Goal: Task Accomplishment & Management: Complete application form

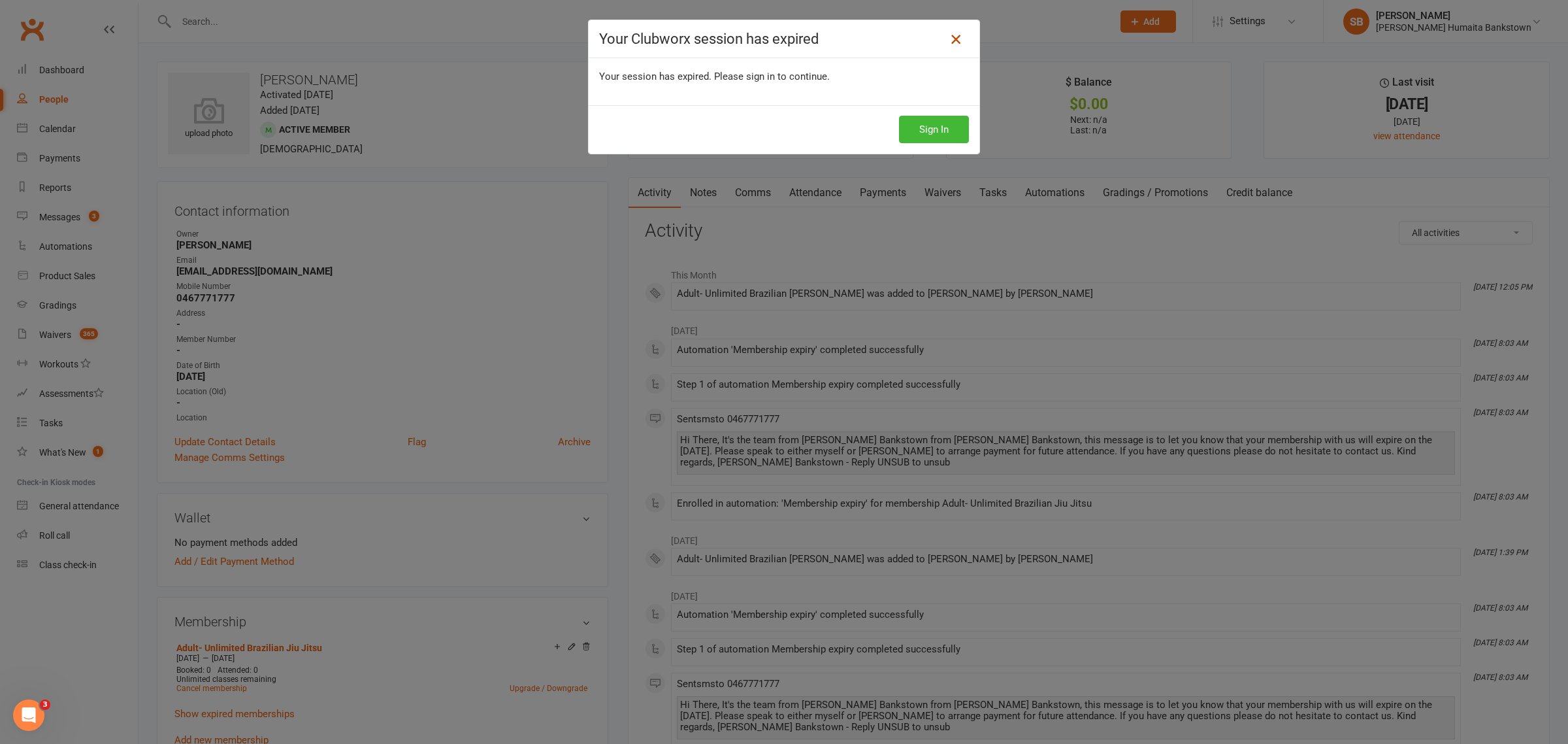
click at [951, 34] on icon at bounding box center [956, 39] width 16 height 16
drag, startPoint x: 935, startPoint y: 37, endPoint x: 966, endPoint y: 34, distance: 31.1
click at [936, 34] on h4 "Your Clubworx session has expired" at bounding box center [784, 38] width 369 height 16
click at [966, 34] on div "Your Clubworx session has expired" at bounding box center [784, 40] width 391 height 38
click at [918, 131] on button "Sign In" at bounding box center [934, 129] width 70 height 27
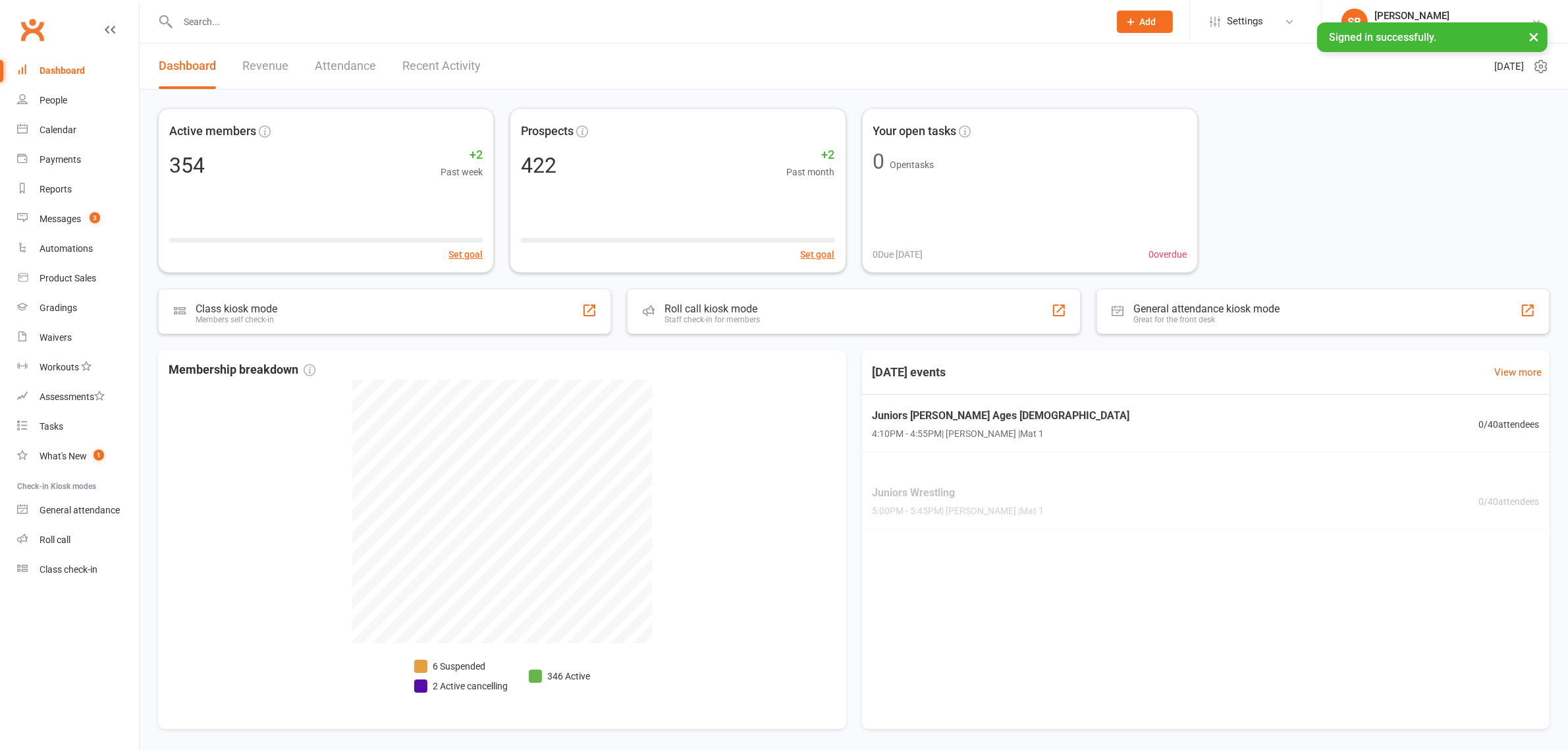
click at [228, 10] on div at bounding box center [629, 22] width 942 height 43
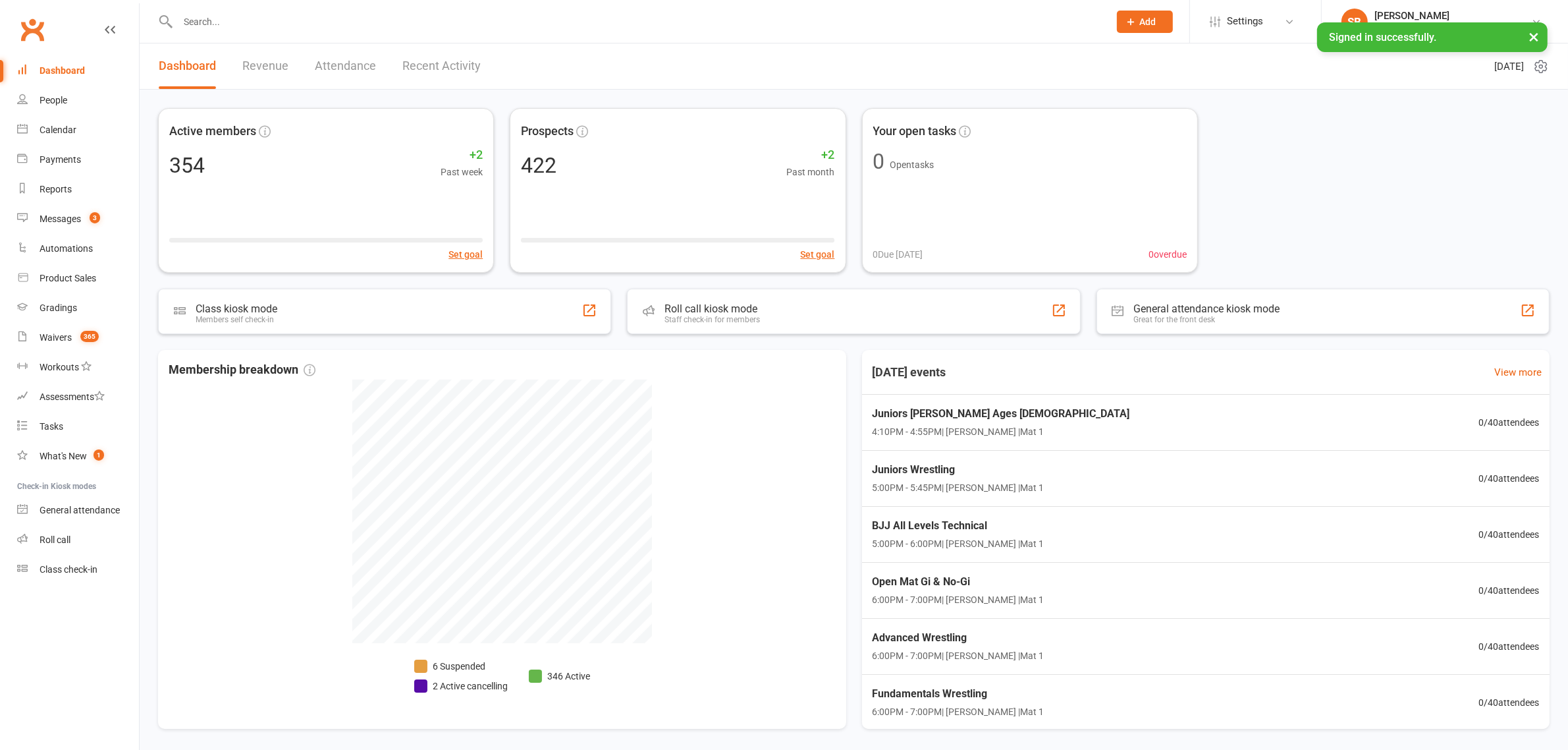
click at [272, 28] on input "text" at bounding box center [637, 22] width 926 height 18
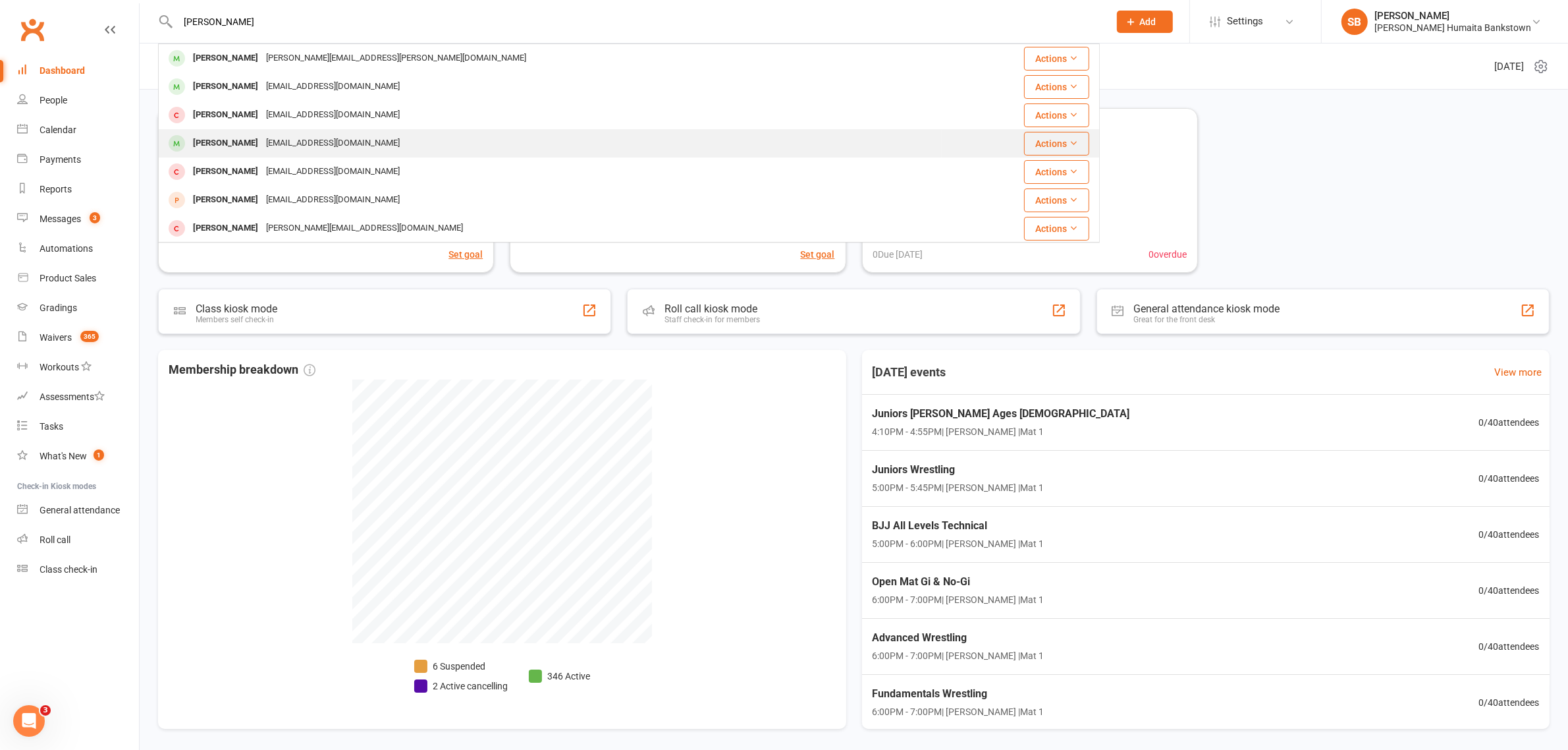
type input "[PERSON_NAME]"
click at [295, 146] on div "[EMAIL_ADDRESS][DOMAIN_NAME]" at bounding box center [333, 143] width 142 height 19
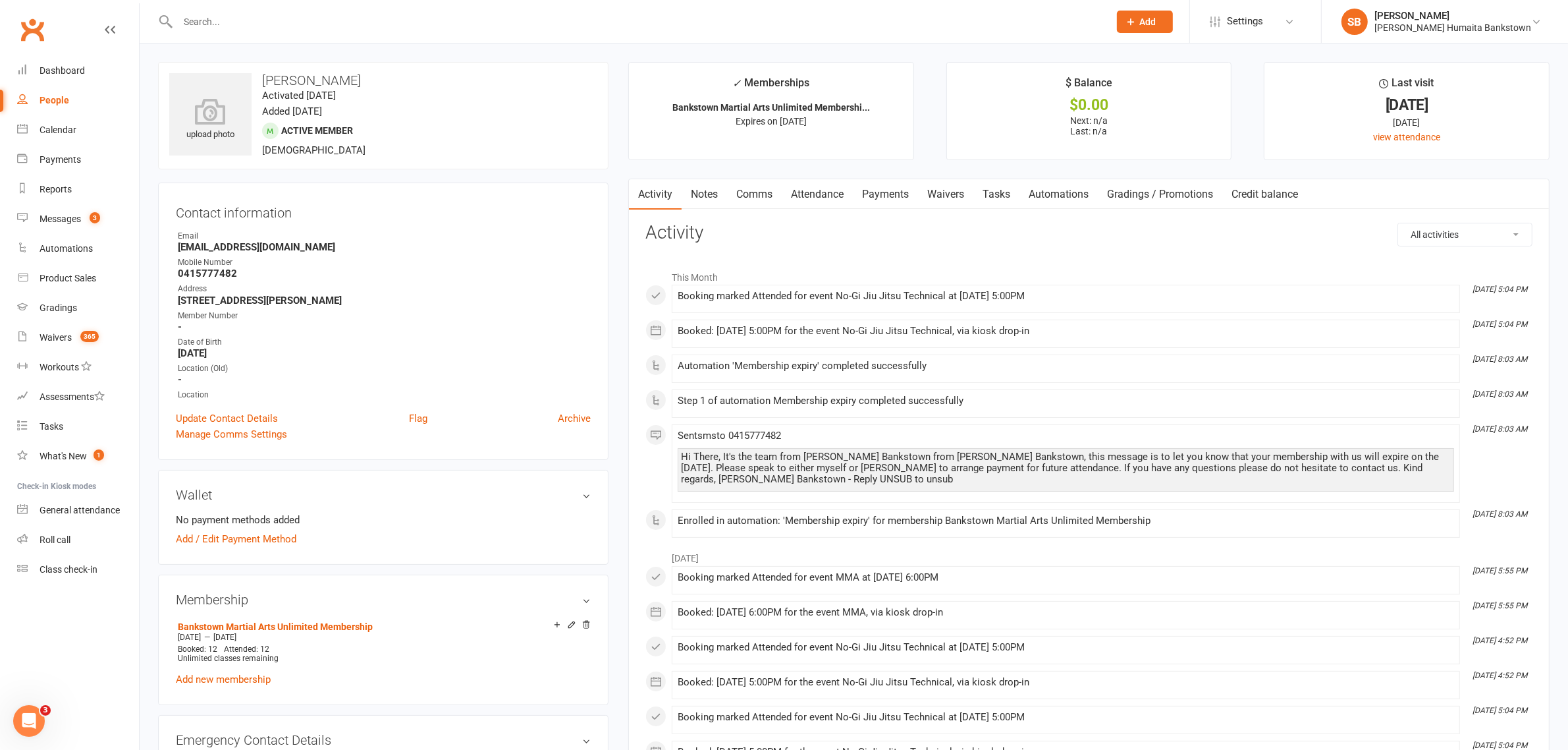
click at [696, 186] on link "Notes" at bounding box center [704, 194] width 45 height 30
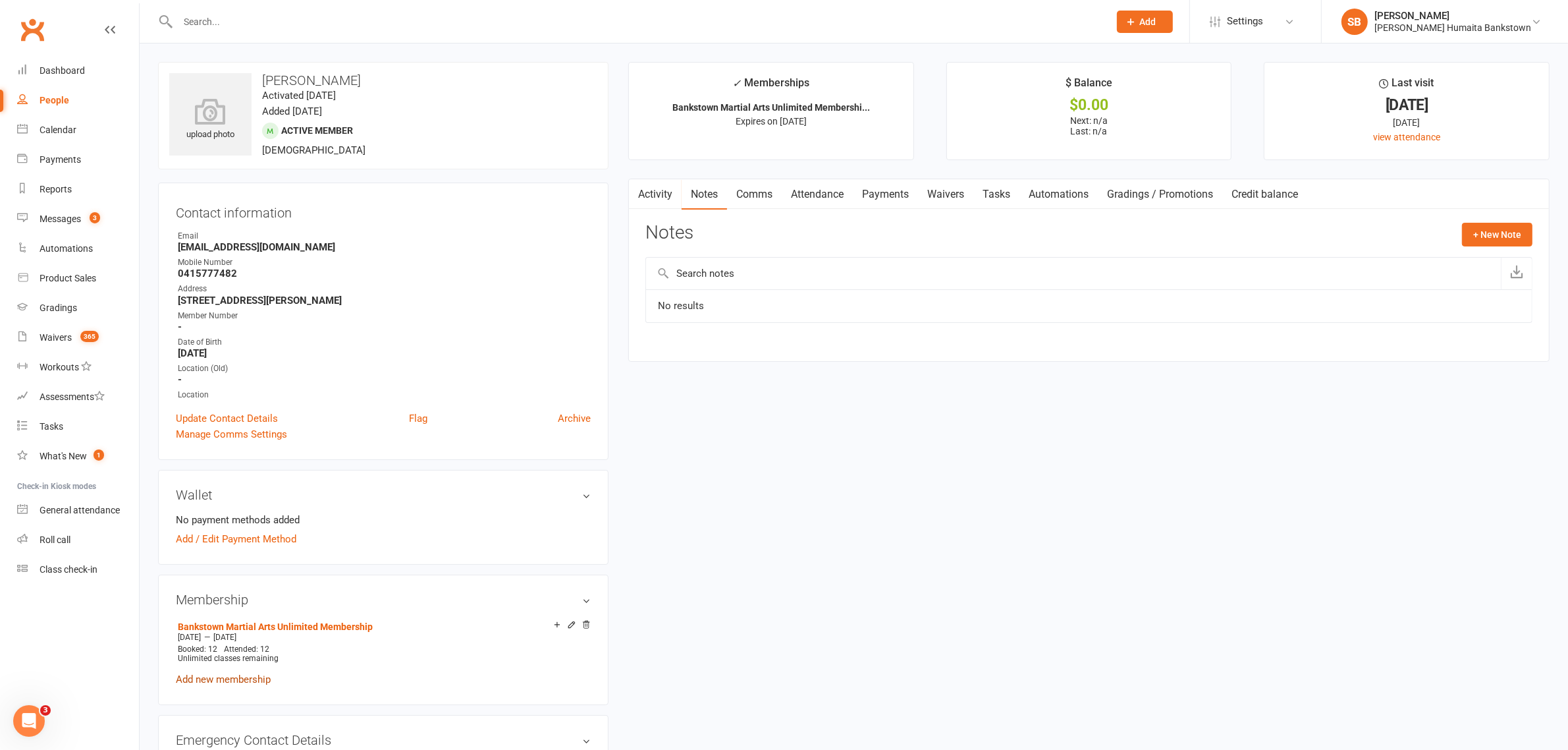
click at [244, 678] on link "Add new membership" at bounding box center [222, 679] width 95 height 12
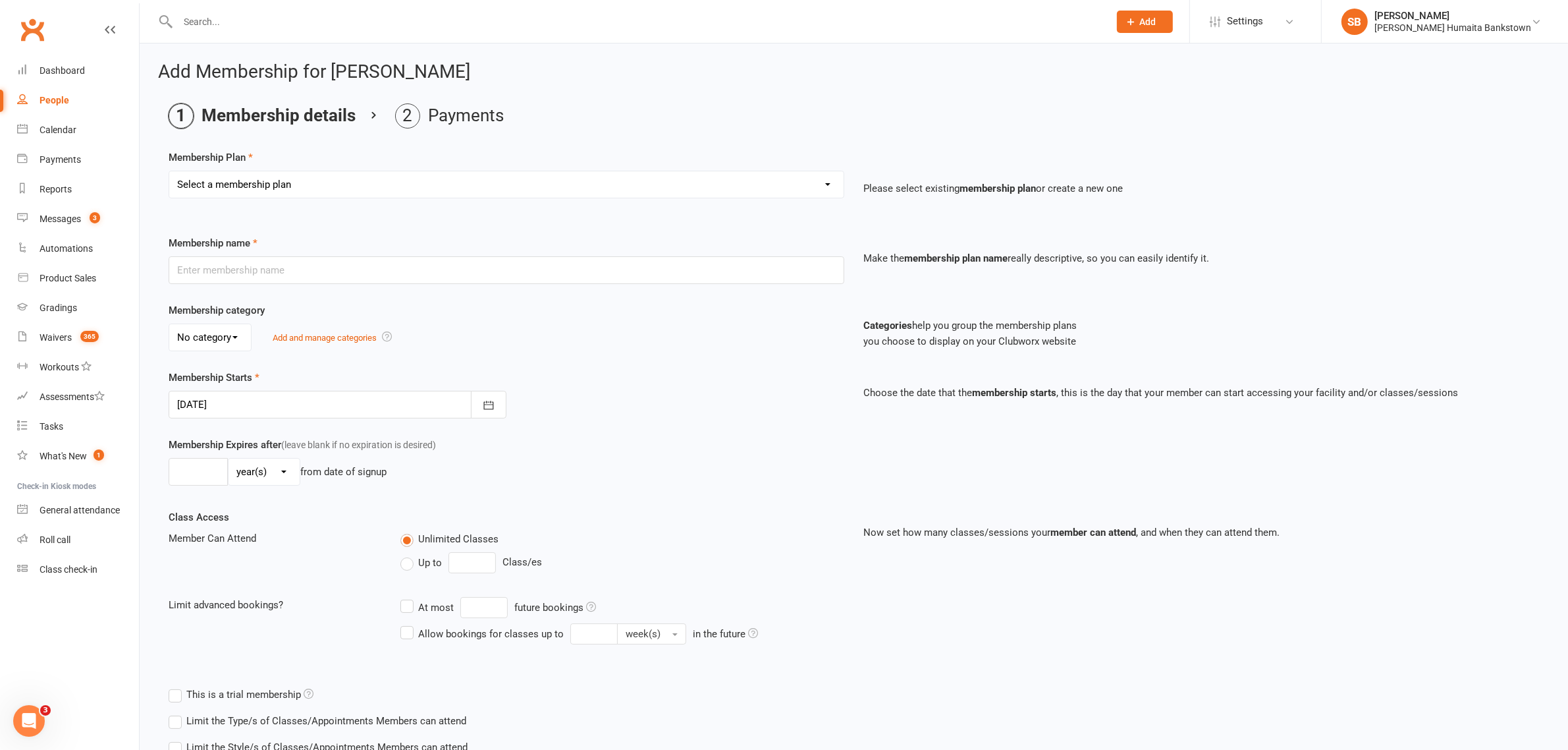
click at [274, 185] on select "Select a membership plan Create new Membership Plan Adult- Unlimited Brazilian …" at bounding box center [507, 184] width 674 height 26
select select "10"
click at [169, 171] on select "Select a membership plan Create new Membership Plan Adult- Unlimited Brazilian …" at bounding box center [507, 184] width 674 height 26
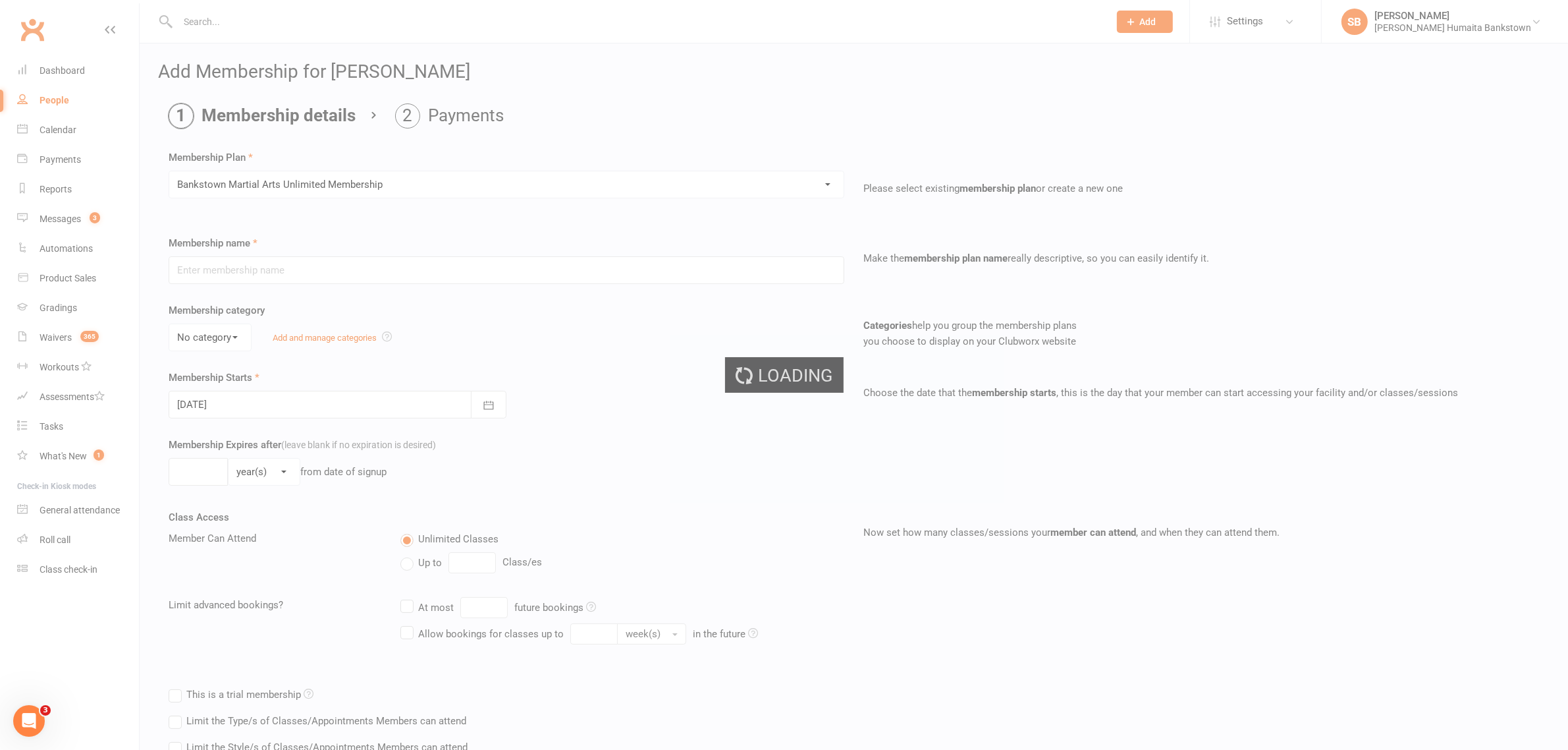
type input "Bankstown Martial Arts Unlimited Membership"
select select "0"
type input "0"
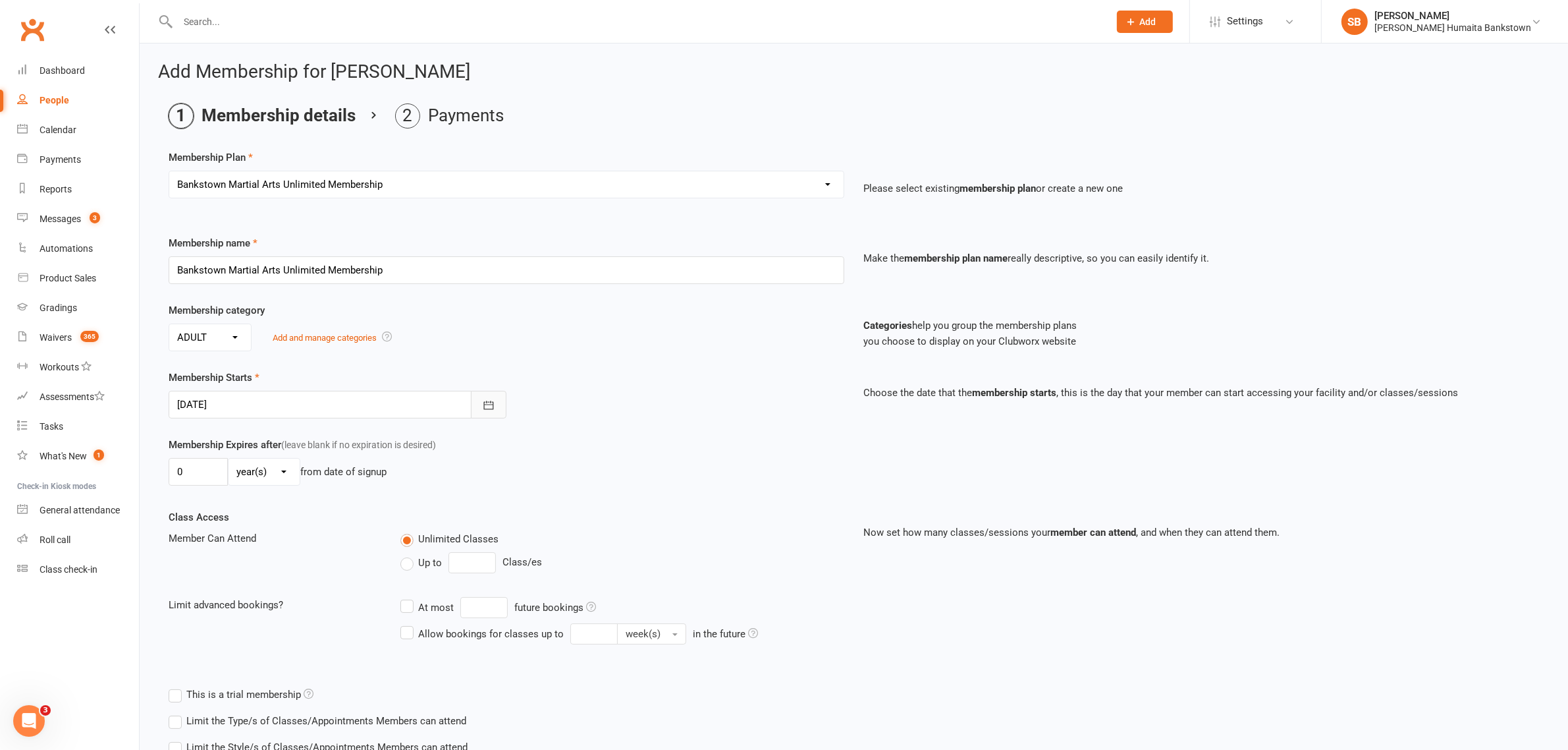
click at [486, 412] on icon "button" at bounding box center [488, 405] width 13 height 13
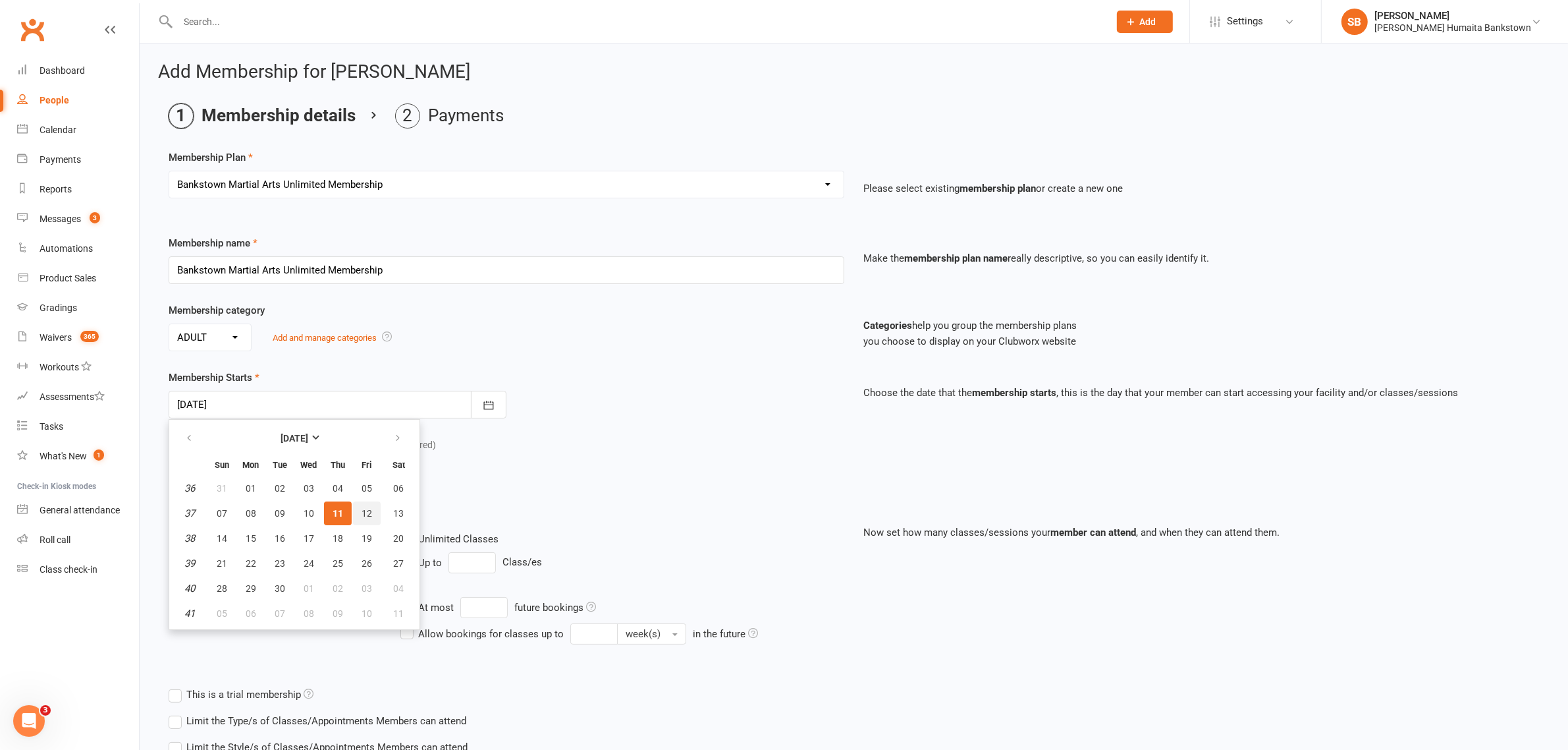
click at [357, 521] on button "12" at bounding box center [367, 513] width 28 height 24
type input "[DATE]"
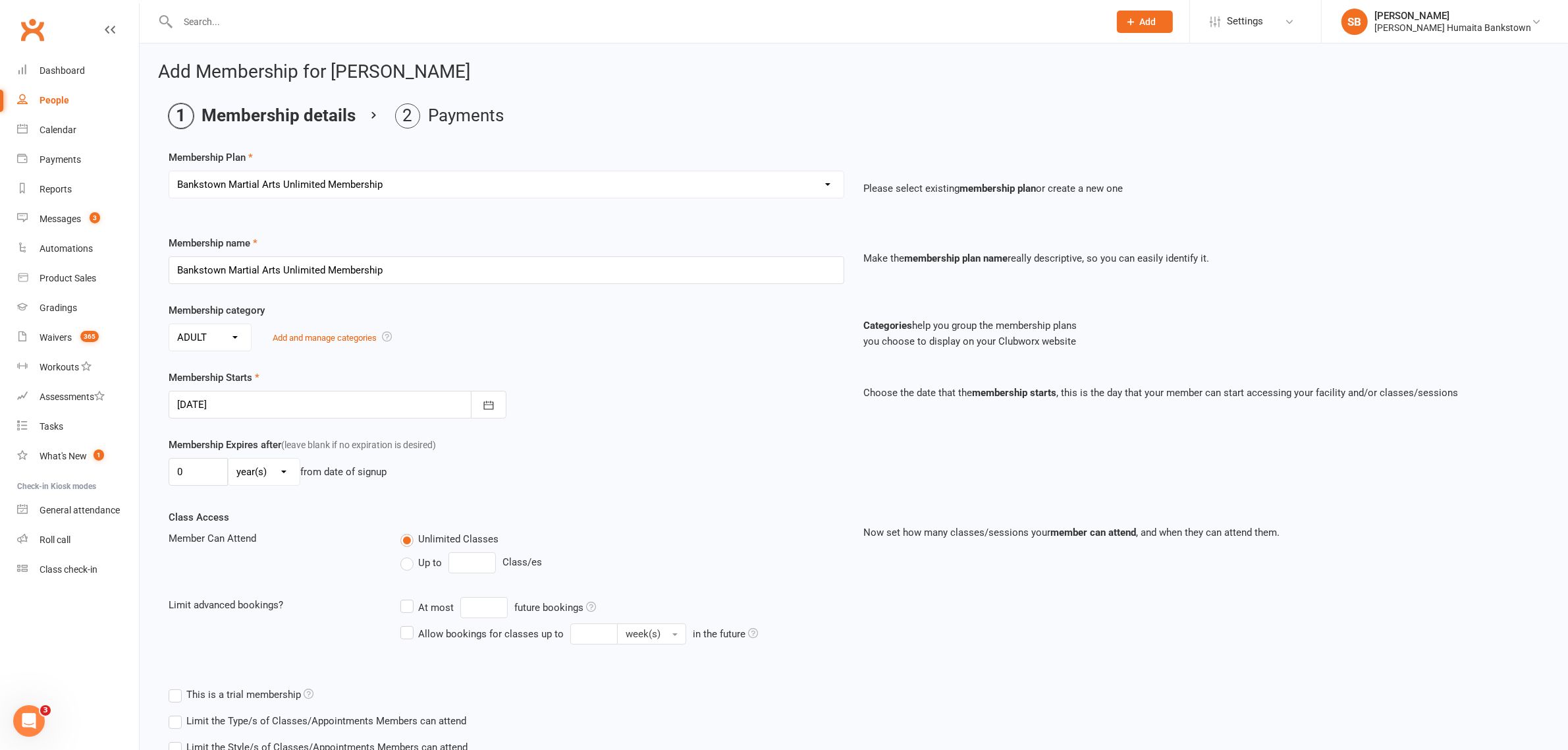
click at [247, 472] on select "day(s) week(s) month(s) year(s)" at bounding box center [264, 472] width 71 height 26
select select "1"
click at [229, 460] on select "day(s) week(s) month(s) year(s)" at bounding box center [264, 472] width 71 height 26
click at [202, 472] on input "0" at bounding box center [198, 472] width 59 height 28
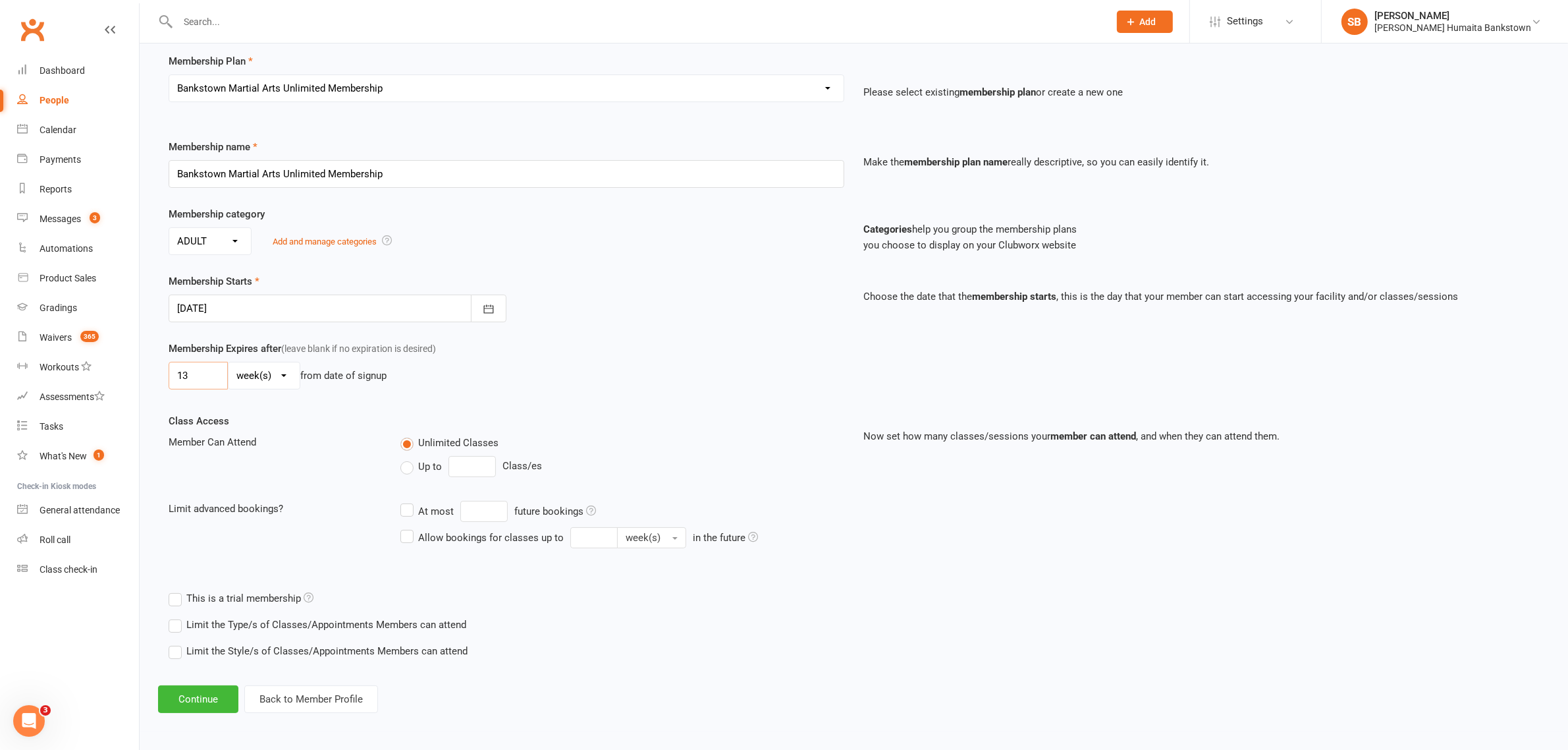
scroll to position [98, 0]
type input "13"
click at [173, 651] on label "Limit the Style/s of Classes/Appointments Members can attend" at bounding box center [318, 650] width 299 height 16
click at [173, 642] on input "Limit the Style/s of Classes/Appointments Members can attend" at bounding box center [172, 642] width 8 height 0
click at [262, 694] on label "Brazilian Jiu Jitsu >17" at bounding box center [306, 687] width 114 height 16
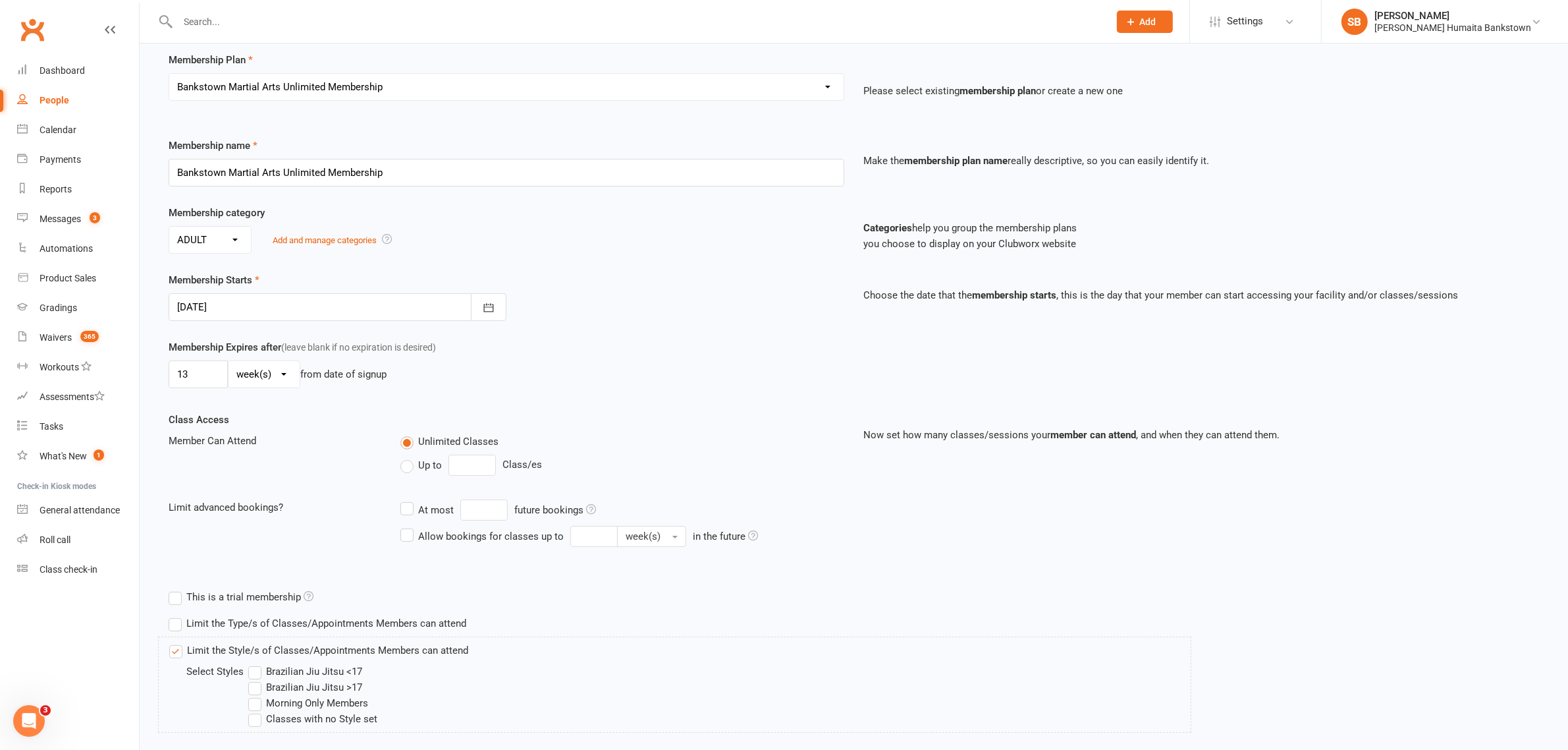
click at [257, 679] on input "Brazilian Jiu Jitsu >17" at bounding box center [252, 679] width 8 height 0
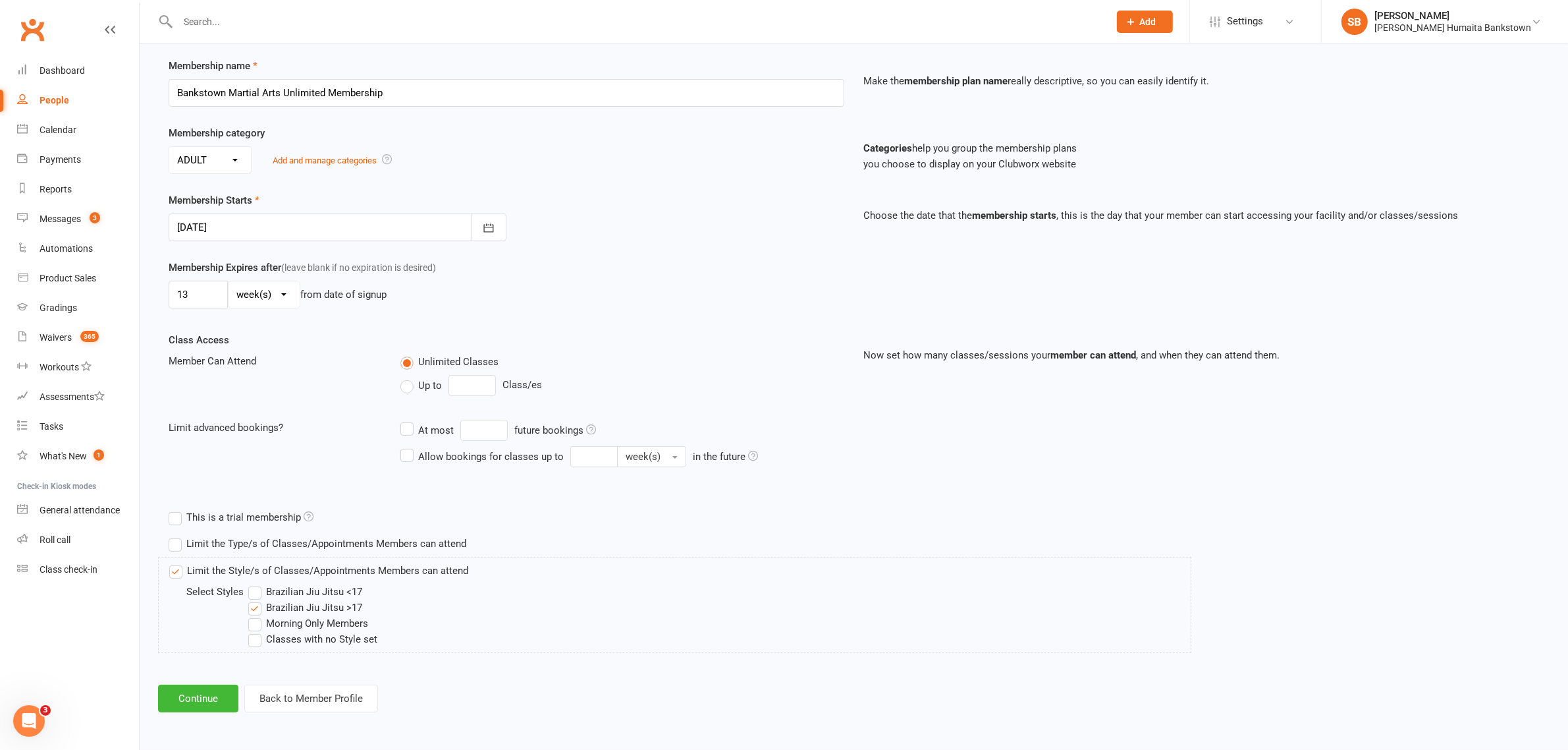
scroll to position [179, 0]
click at [219, 687] on button "Continue" at bounding box center [198, 698] width 80 height 28
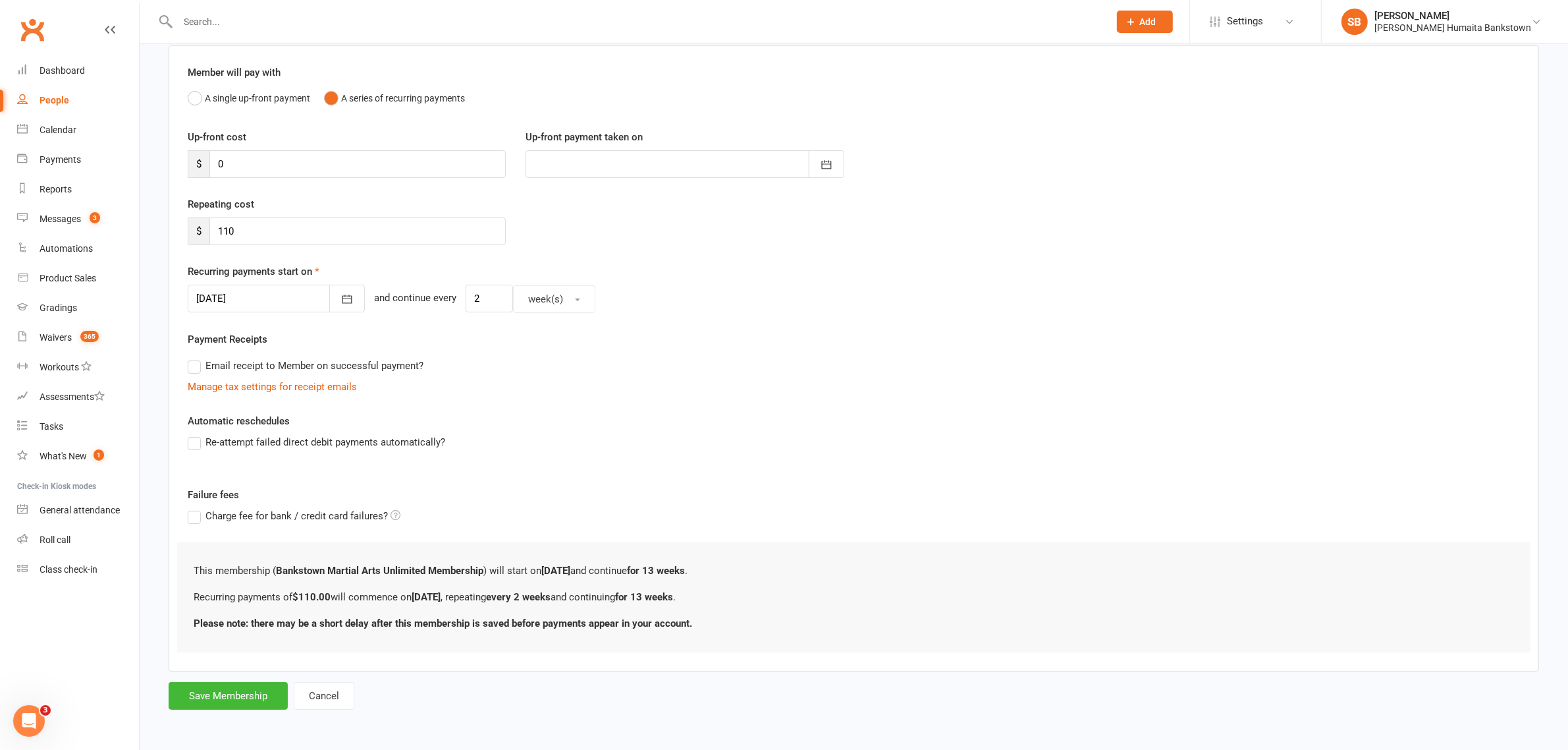
scroll to position [0, 0]
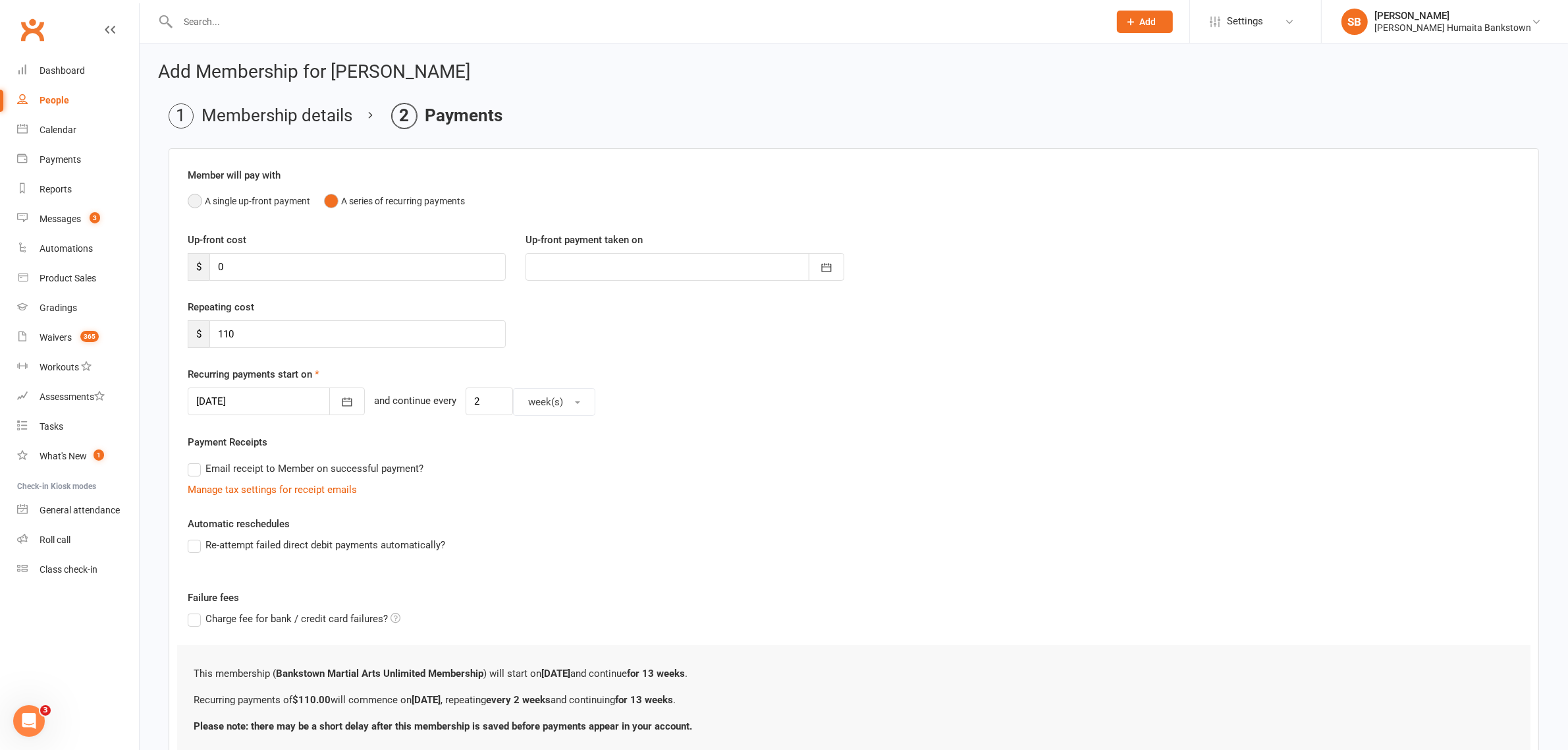
click at [192, 205] on button "A single up-front payment" at bounding box center [249, 201] width 122 height 25
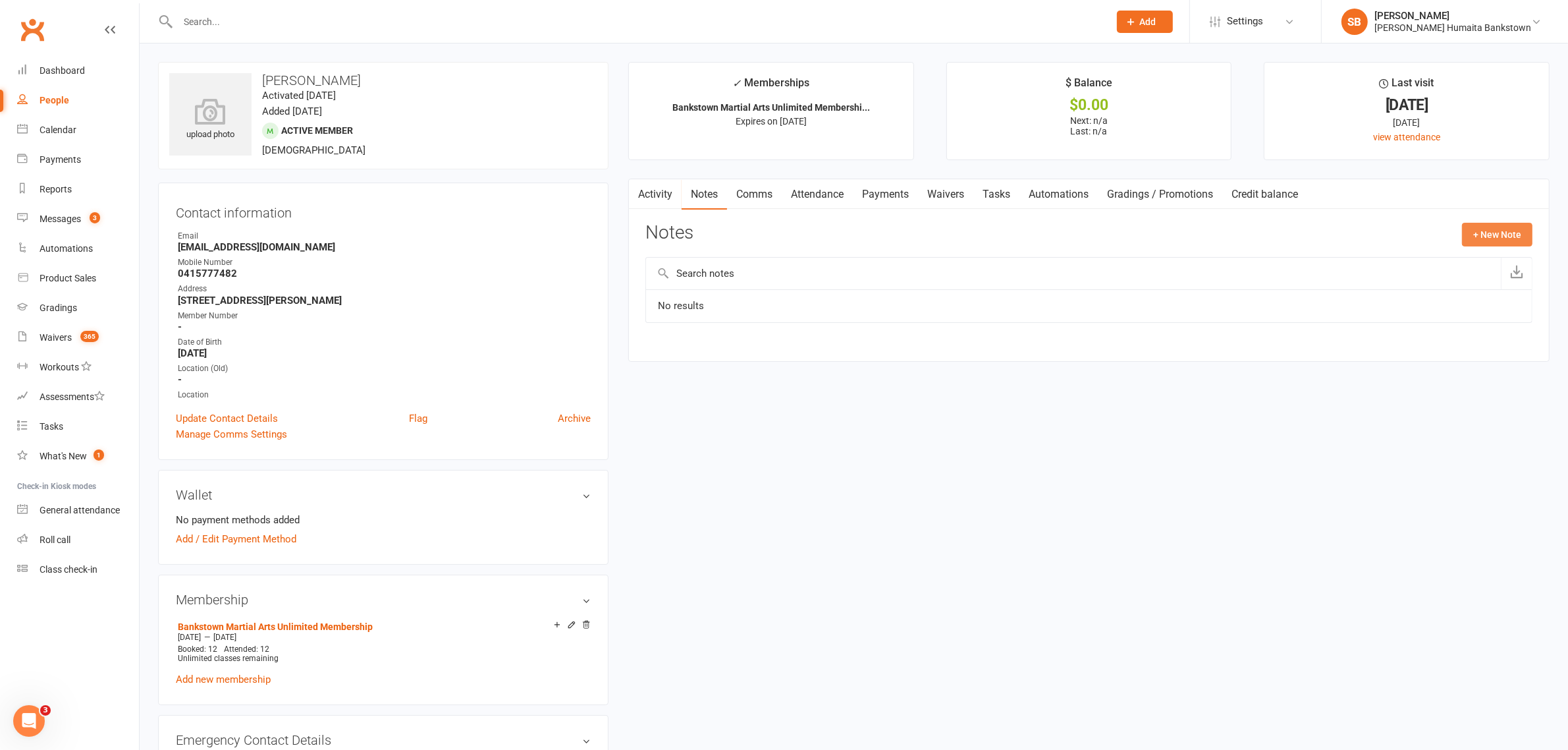
click at [1490, 237] on button "+ New Note" at bounding box center [1498, 234] width 71 height 24
click at [765, 291] on input "text" at bounding box center [1089, 289] width 888 height 28
drag, startPoint x: 811, startPoint y: 286, endPoint x: 637, endPoint y: 301, distance: 174.6
click at [637, 301] on div "Activity Notes Comms Attendance Payments Waivers Tasks Automations Gradings / P…" at bounding box center [1088, 347] width 921 height 338
type input "Pays 3 months upfront @ $840"
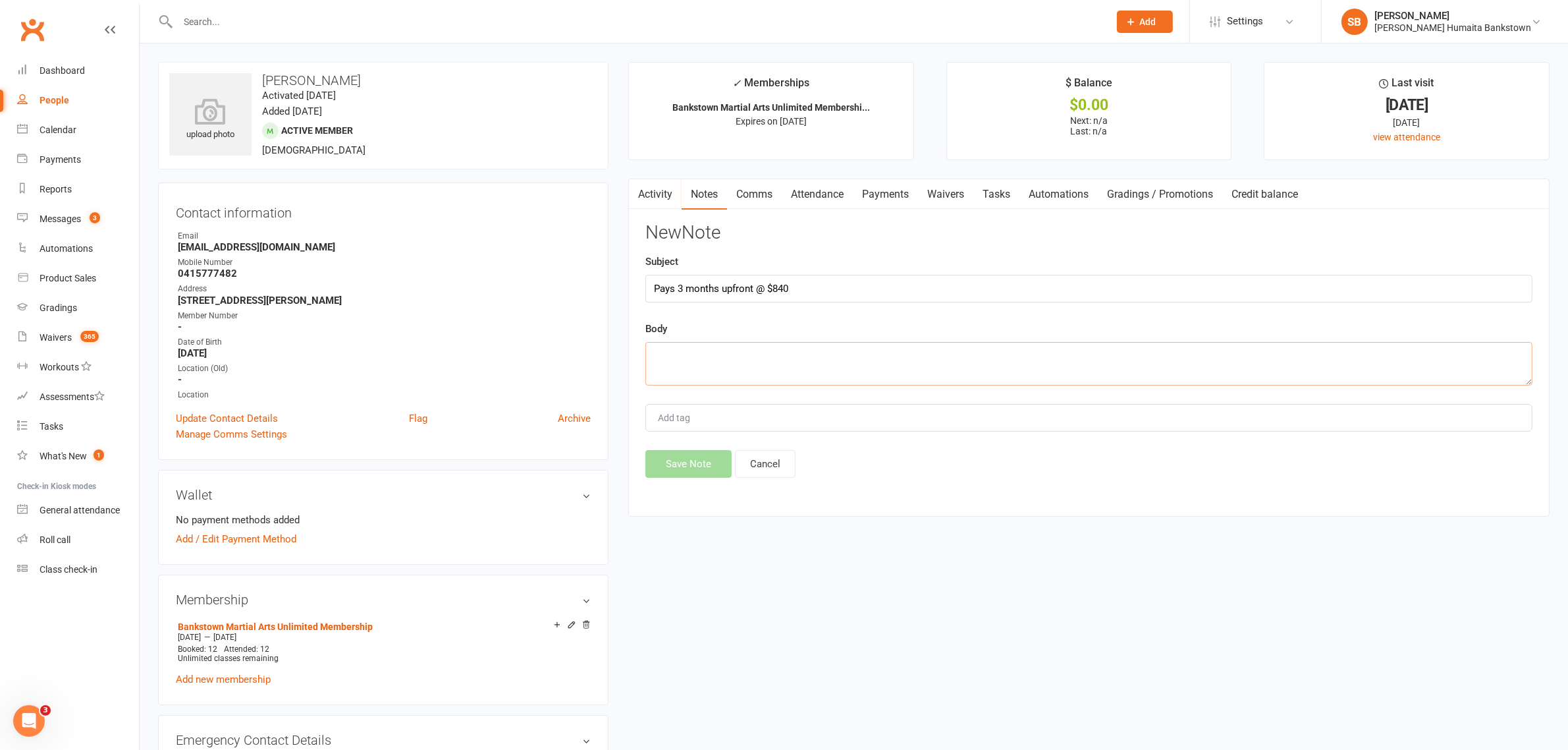
click at [690, 369] on textarea at bounding box center [1089, 363] width 888 height 43
paste textarea "Pays 3 months upfront @ $840"
type textarea "Pays 3 months upfront @ $840"
click at [673, 458] on button "Save Note" at bounding box center [689, 464] width 86 height 28
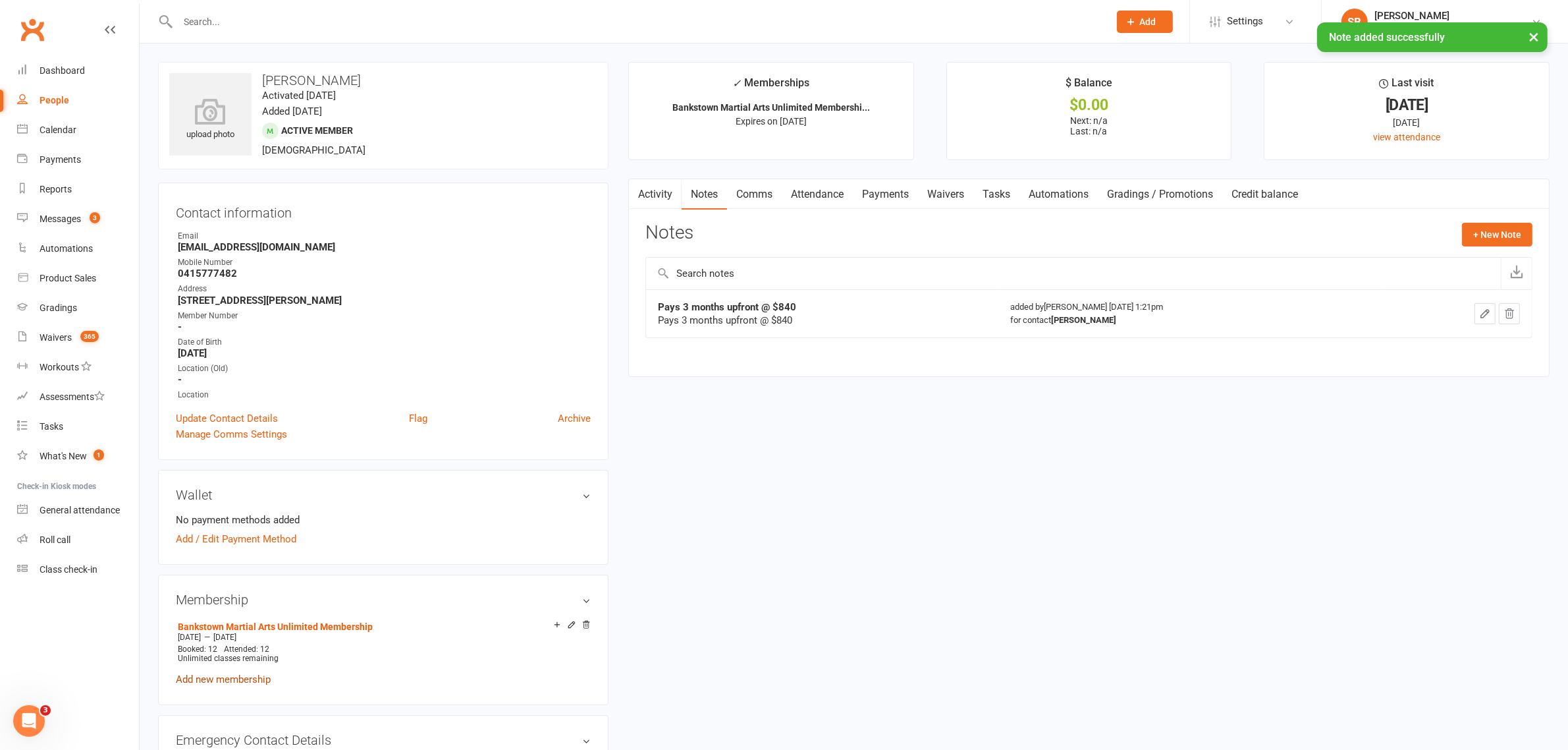
click at [209, 674] on link "Add new membership" at bounding box center [222, 679] width 95 height 12
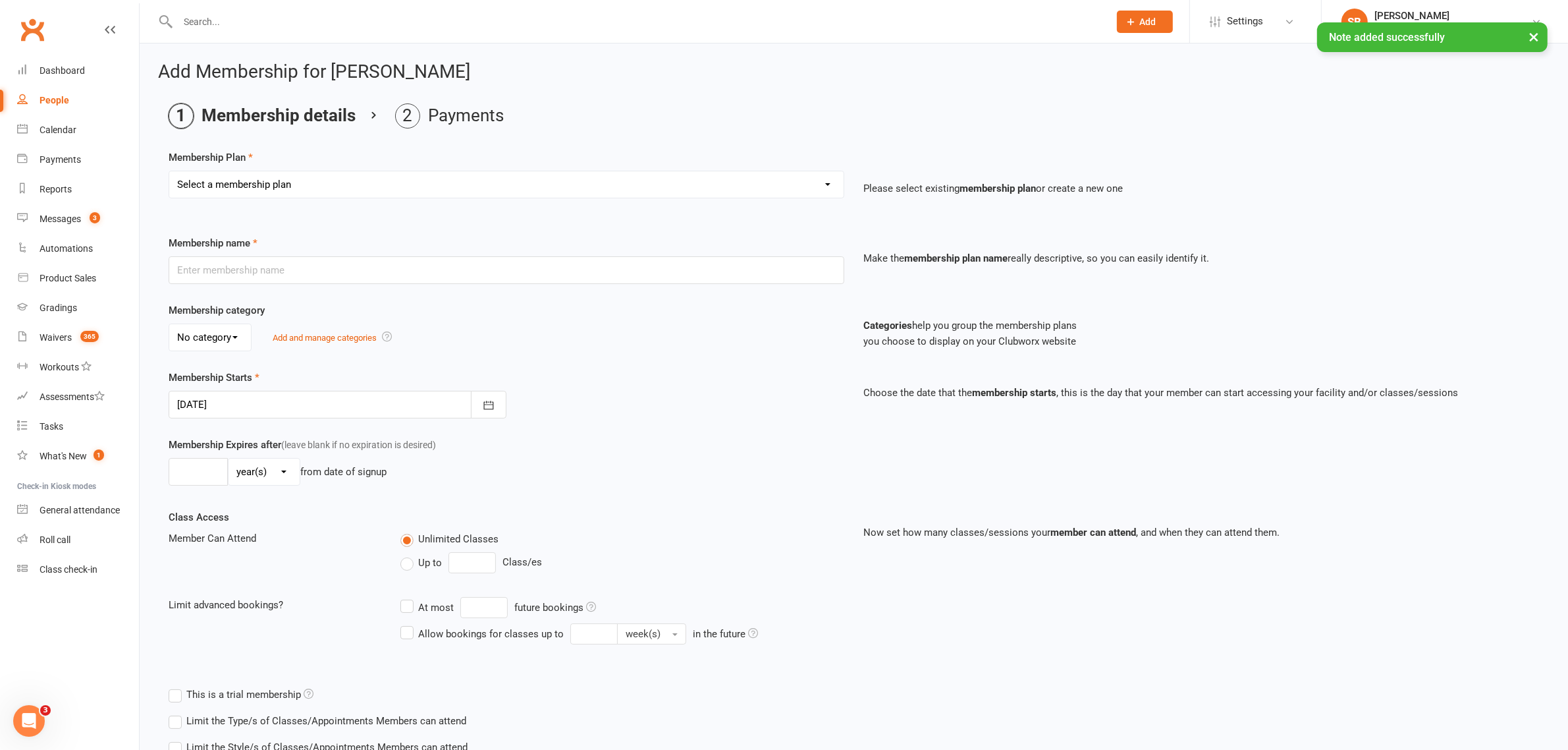
click at [264, 186] on select "Select a membership plan Create new Membership Plan Adult- Unlimited Brazilian …" at bounding box center [507, 184] width 674 height 26
select select "10"
click at [169, 171] on select "Select a membership plan Create new Membership Plan Adult- Unlimited Brazilian …" at bounding box center [507, 184] width 674 height 26
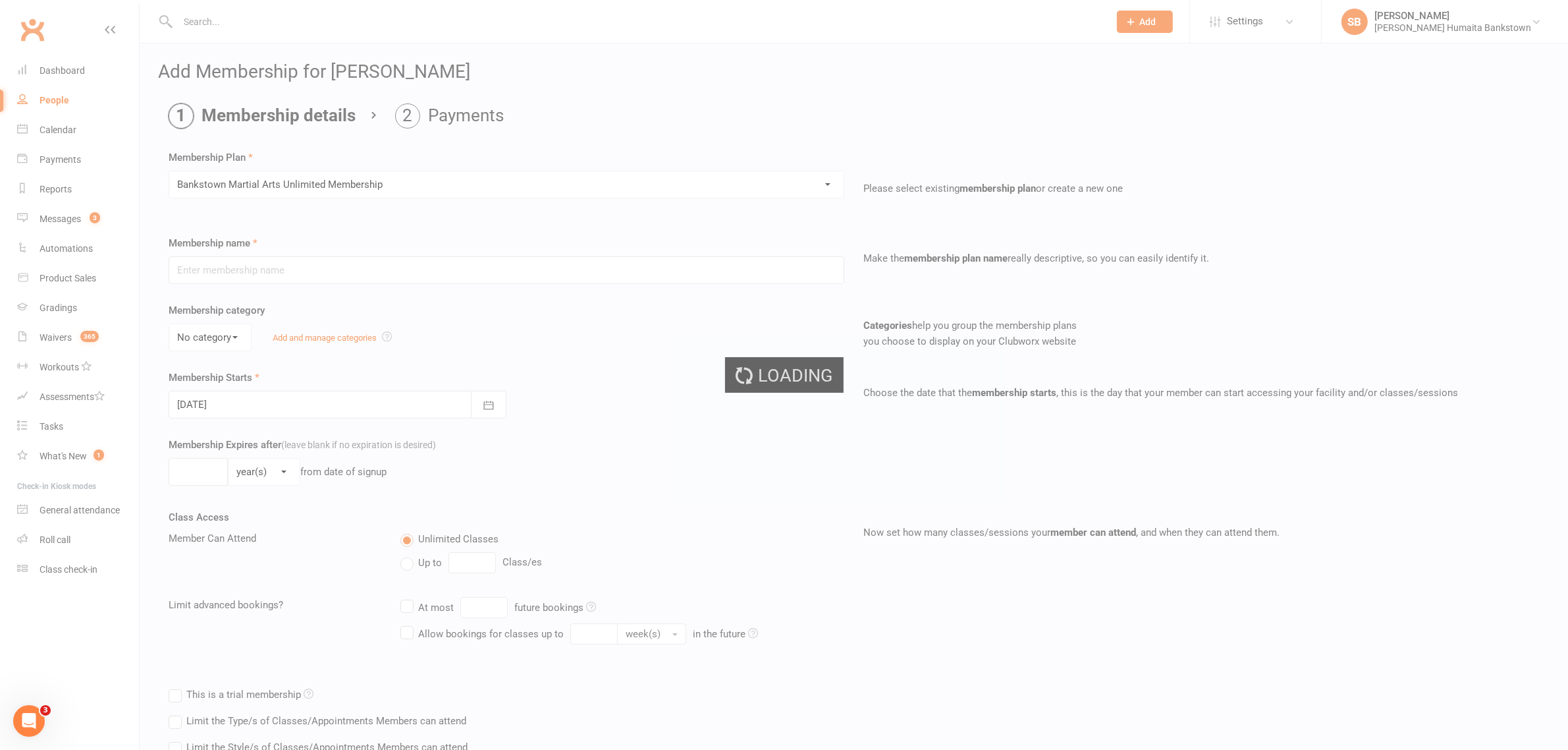
type input "Bankstown Martial Arts Unlimited Membership"
select select "0"
type input "0"
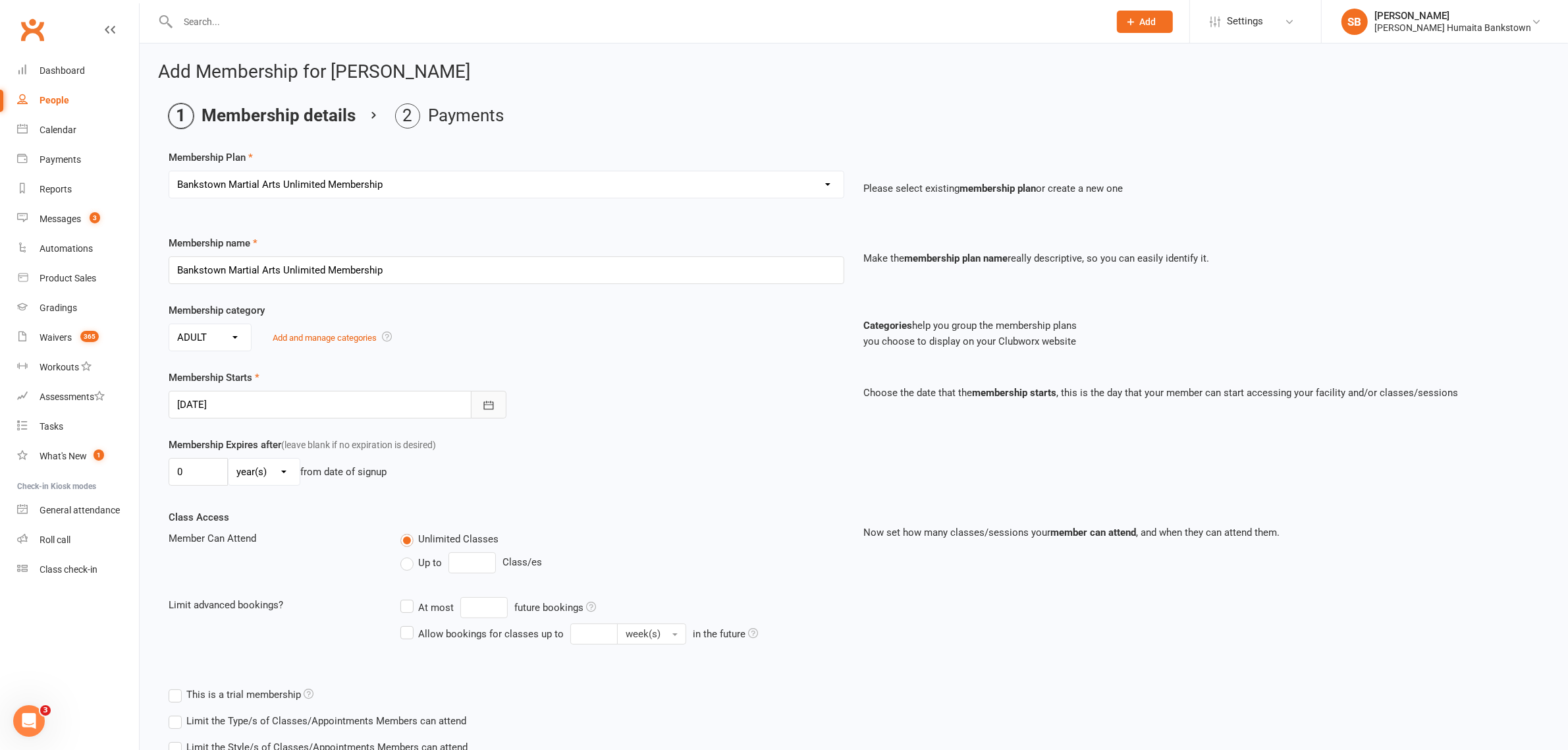
click at [490, 404] on icon "button" at bounding box center [488, 405] width 13 height 13
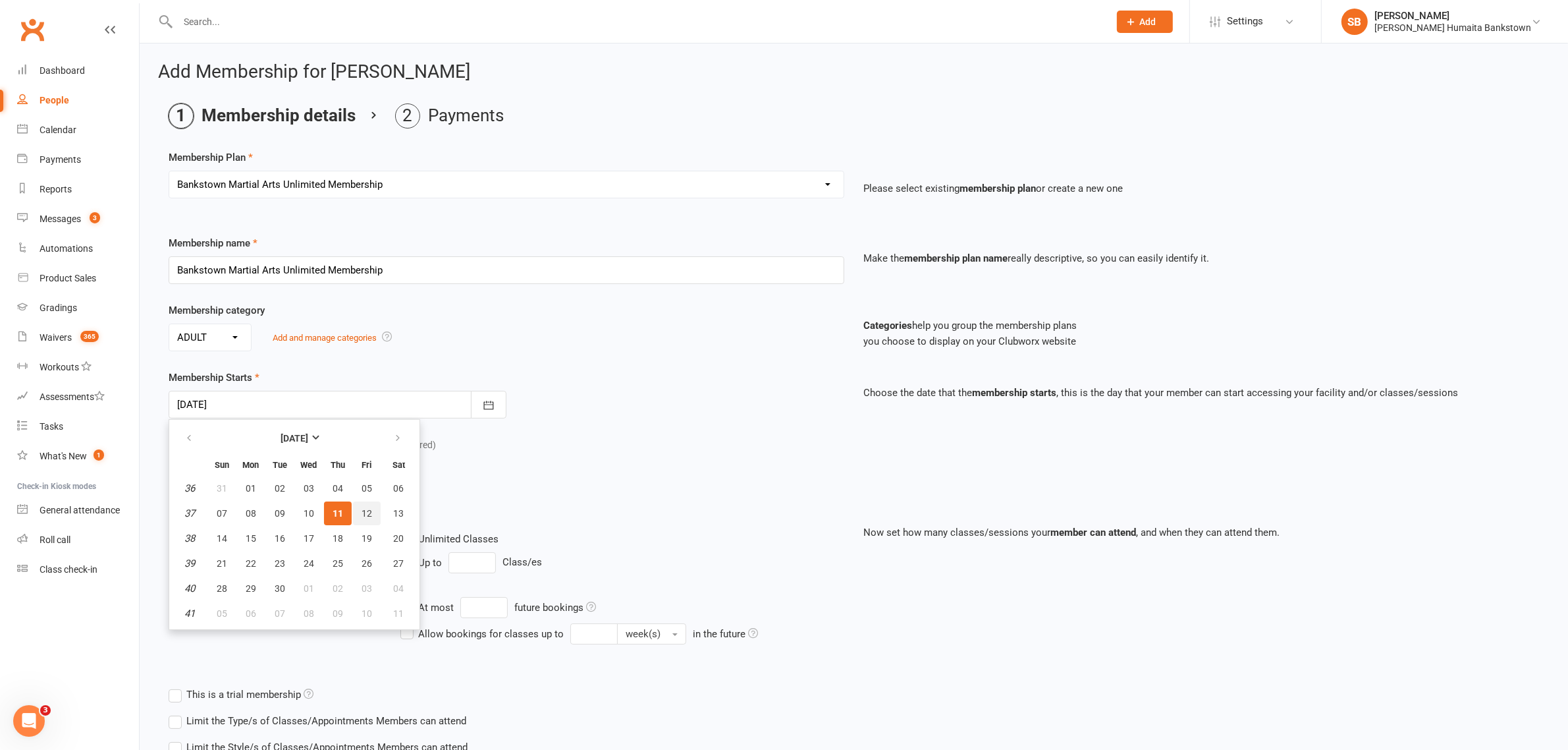
click at [367, 508] on span "12" at bounding box center [367, 514] width 11 height 11
type input "[DATE]"
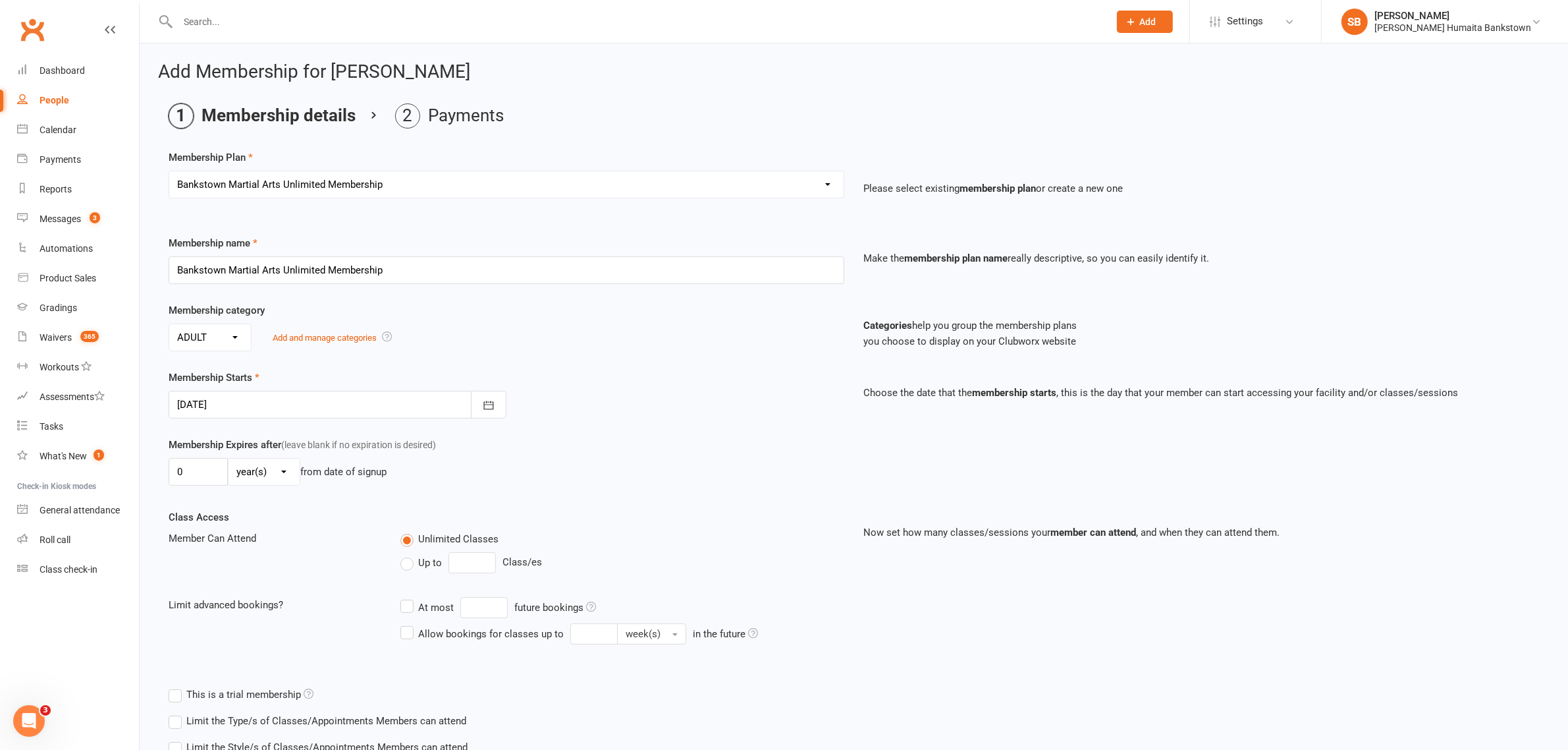
click at [254, 479] on select "day(s) week(s) month(s) year(s)" at bounding box center [264, 472] width 71 height 26
select select "1"
click at [229, 460] on select "day(s) week(s) month(s) year(s)" at bounding box center [264, 472] width 71 height 26
click at [212, 482] on input "0" at bounding box center [198, 472] width 59 height 28
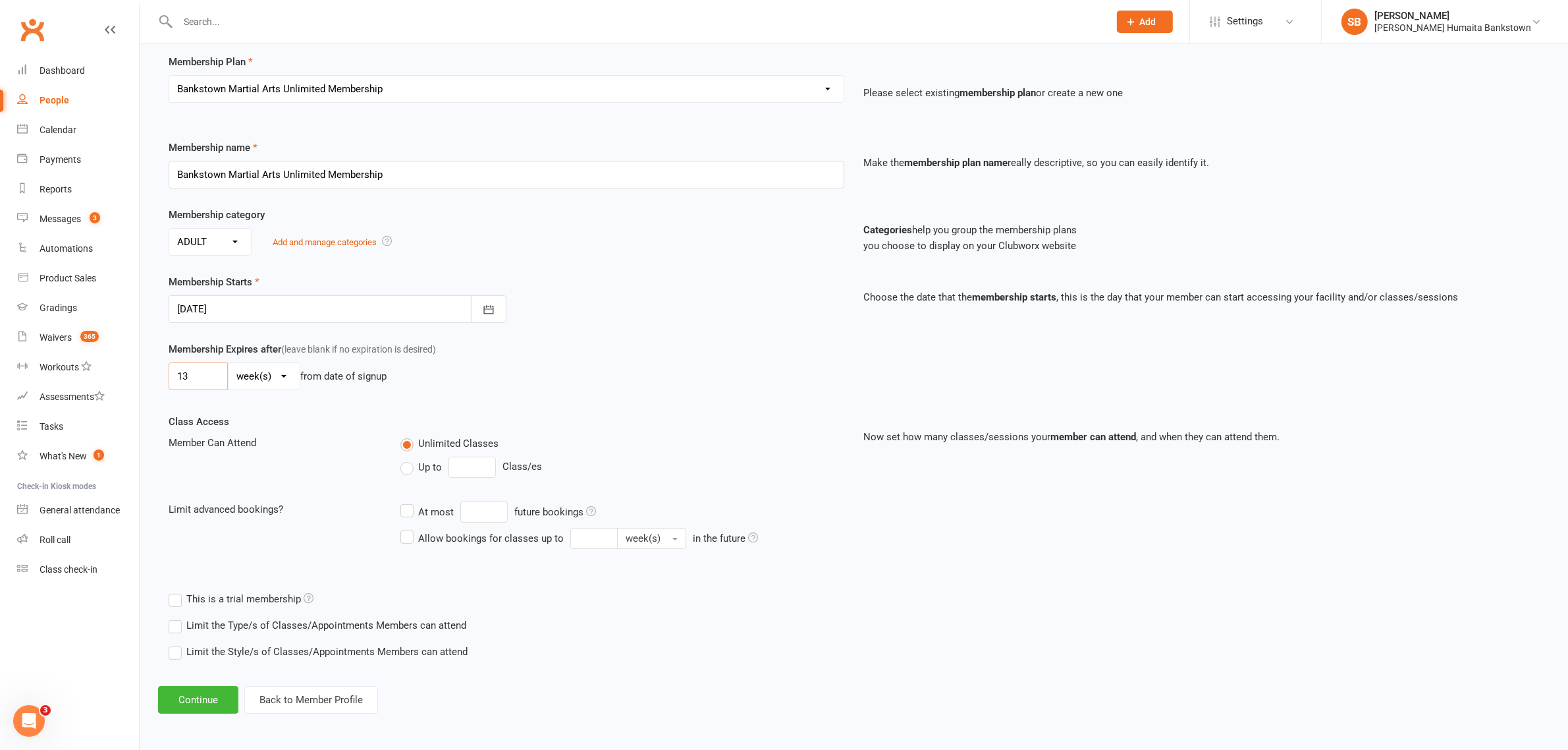
scroll to position [98, 0]
type input "13"
click at [176, 656] on label "Limit the Style/s of Classes/Appointments Members can attend" at bounding box center [318, 650] width 299 height 16
click at [176, 642] on input "Limit the Style/s of Classes/Appointments Members can attend" at bounding box center [172, 642] width 8 height 0
click at [257, 694] on label "Brazilian Jiu Jitsu >17" at bounding box center [306, 687] width 114 height 16
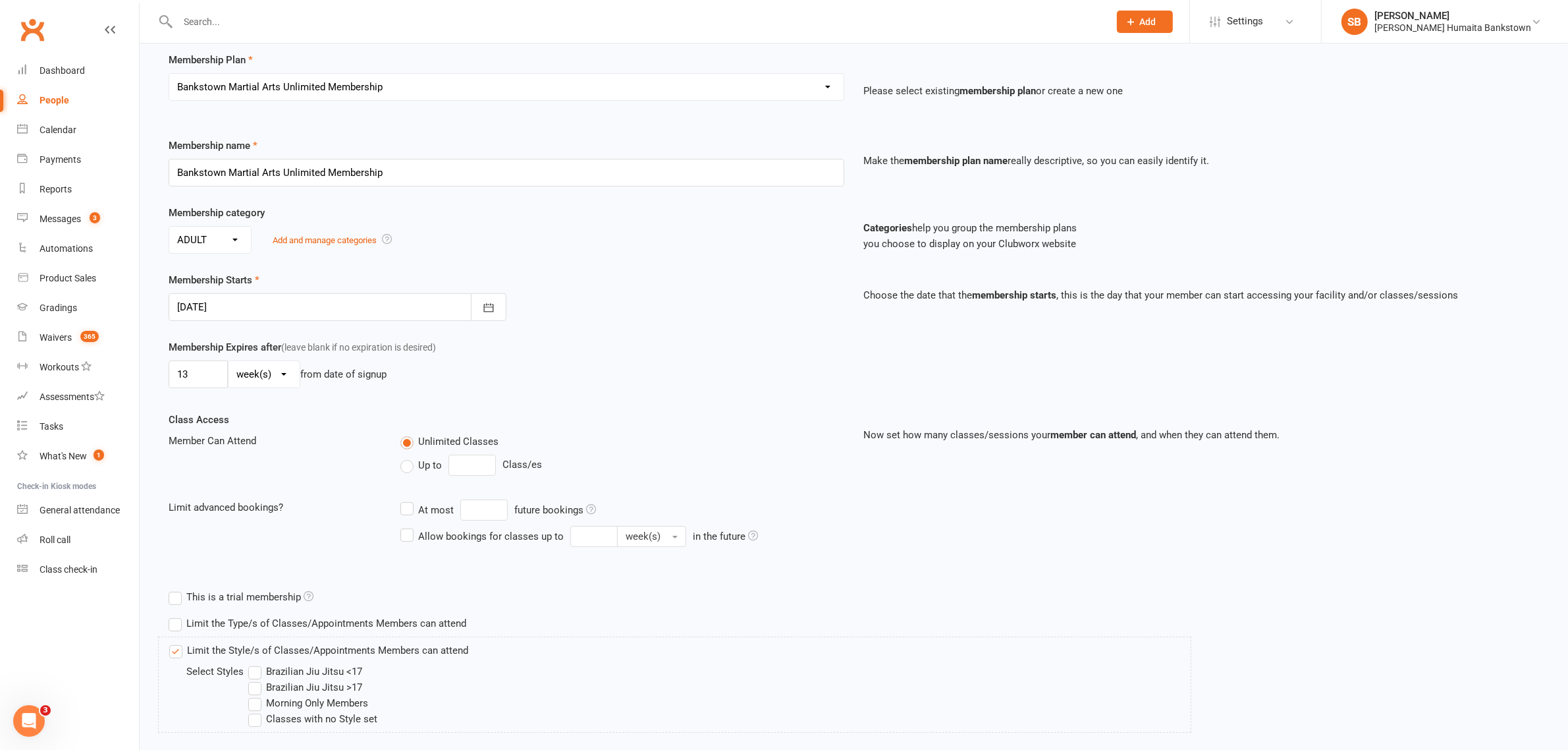
click at [257, 679] on input "Brazilian Jiu Jitsu >17" at bounding box center [252, 679] width 8 height 0
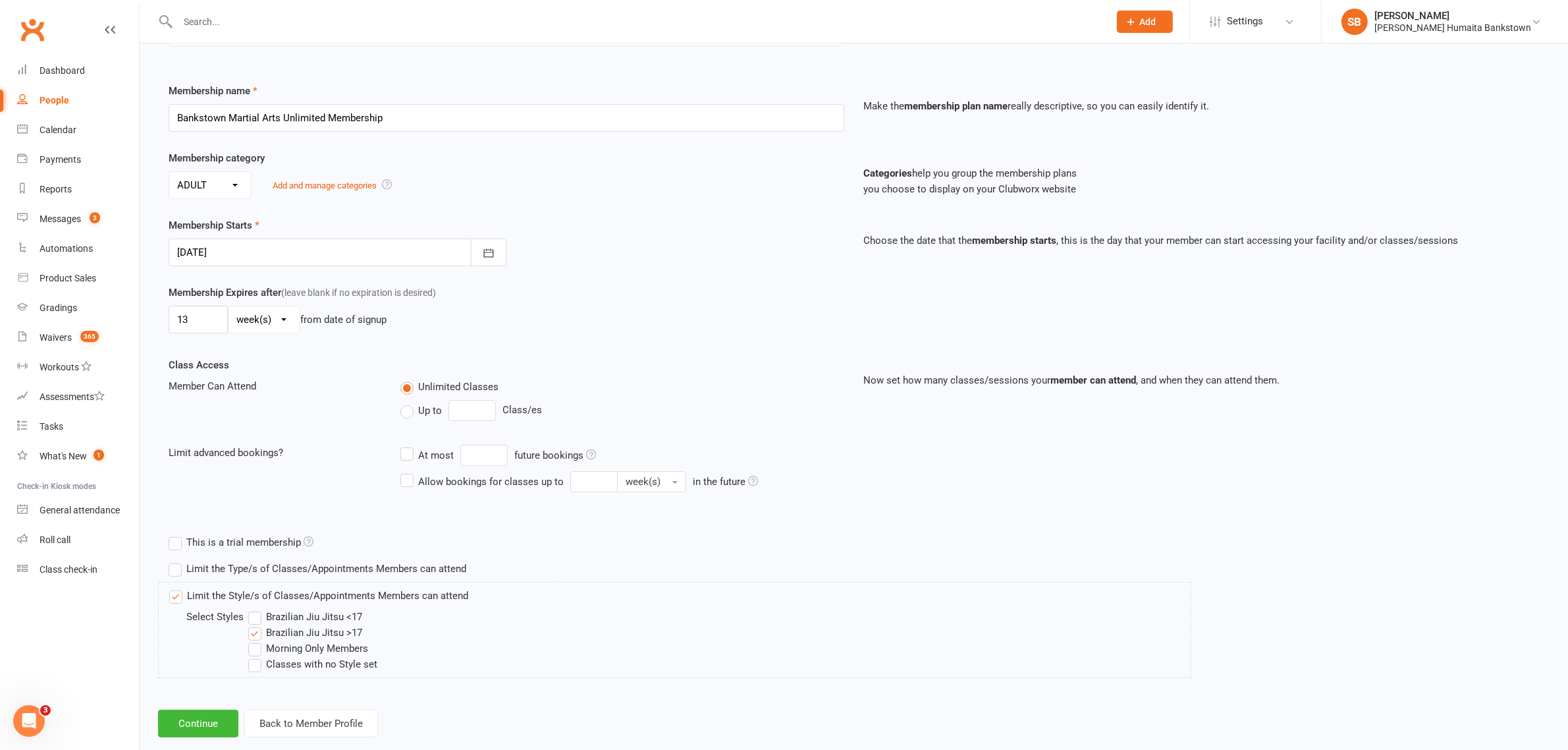
scroll to position [179, 0]
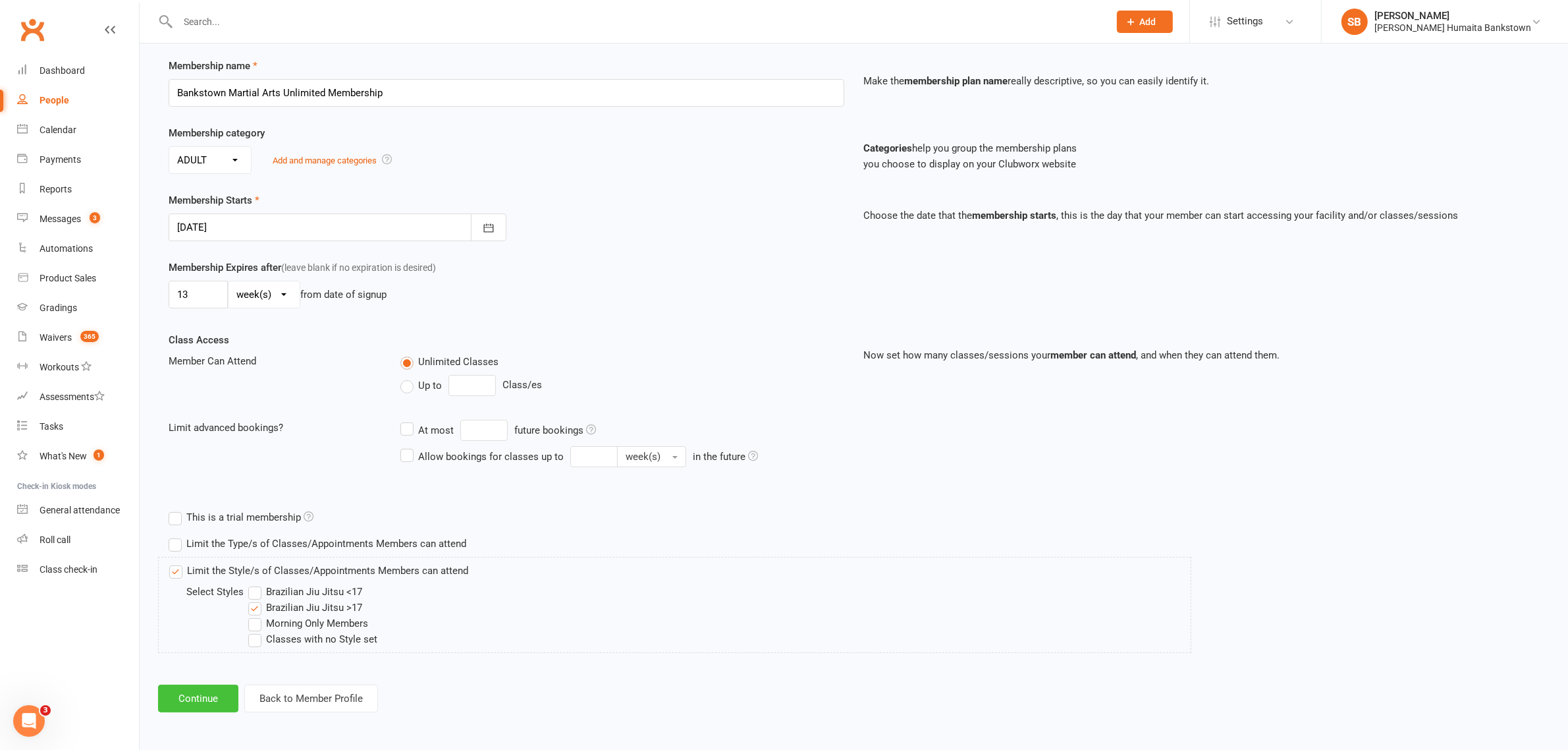
click at [182, 685] on button "Continue" at bounding box center [198, 698] width 80 height 28
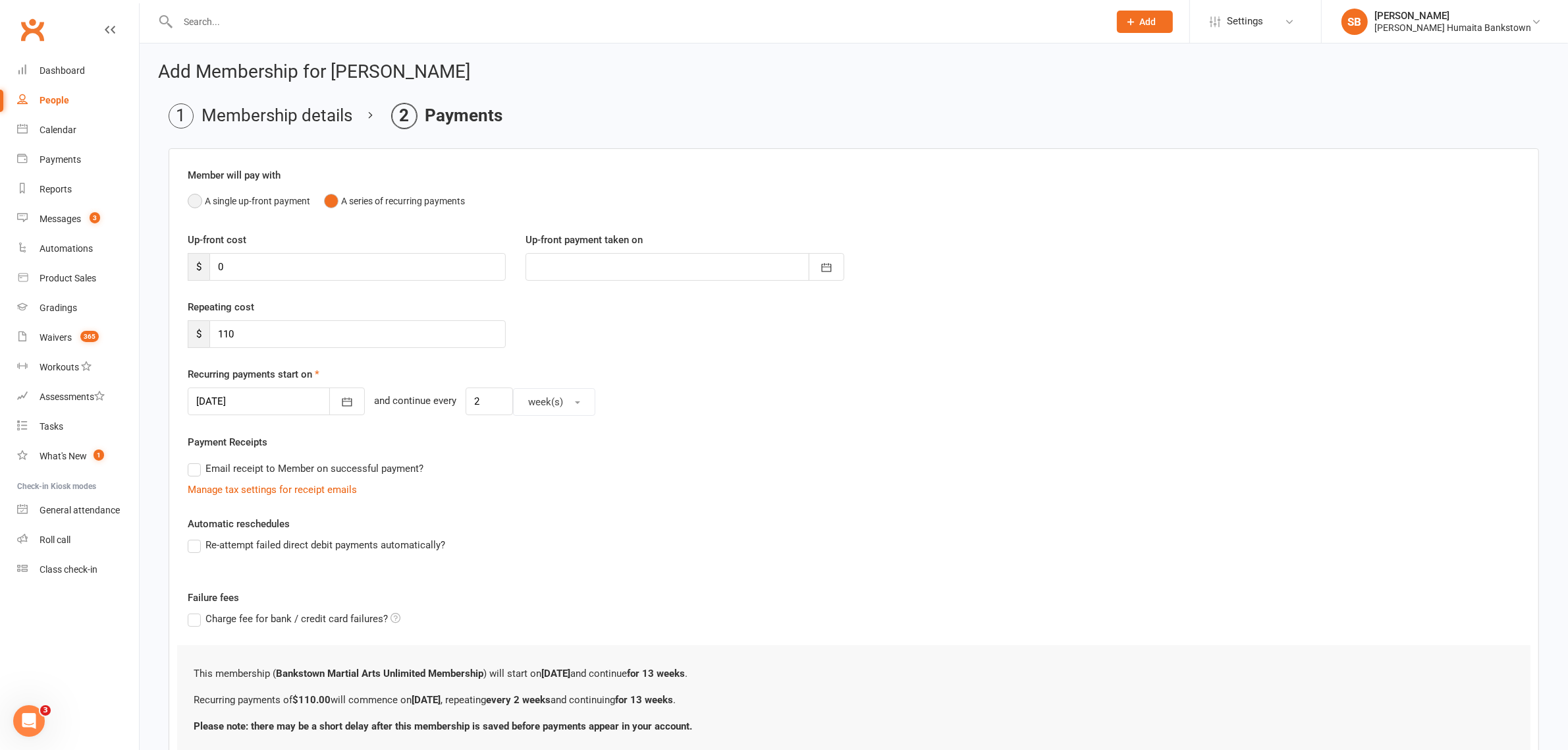
click at [201, 199] on button "A single up-front payment" at bounding box center [249, 201] width 122 height 25
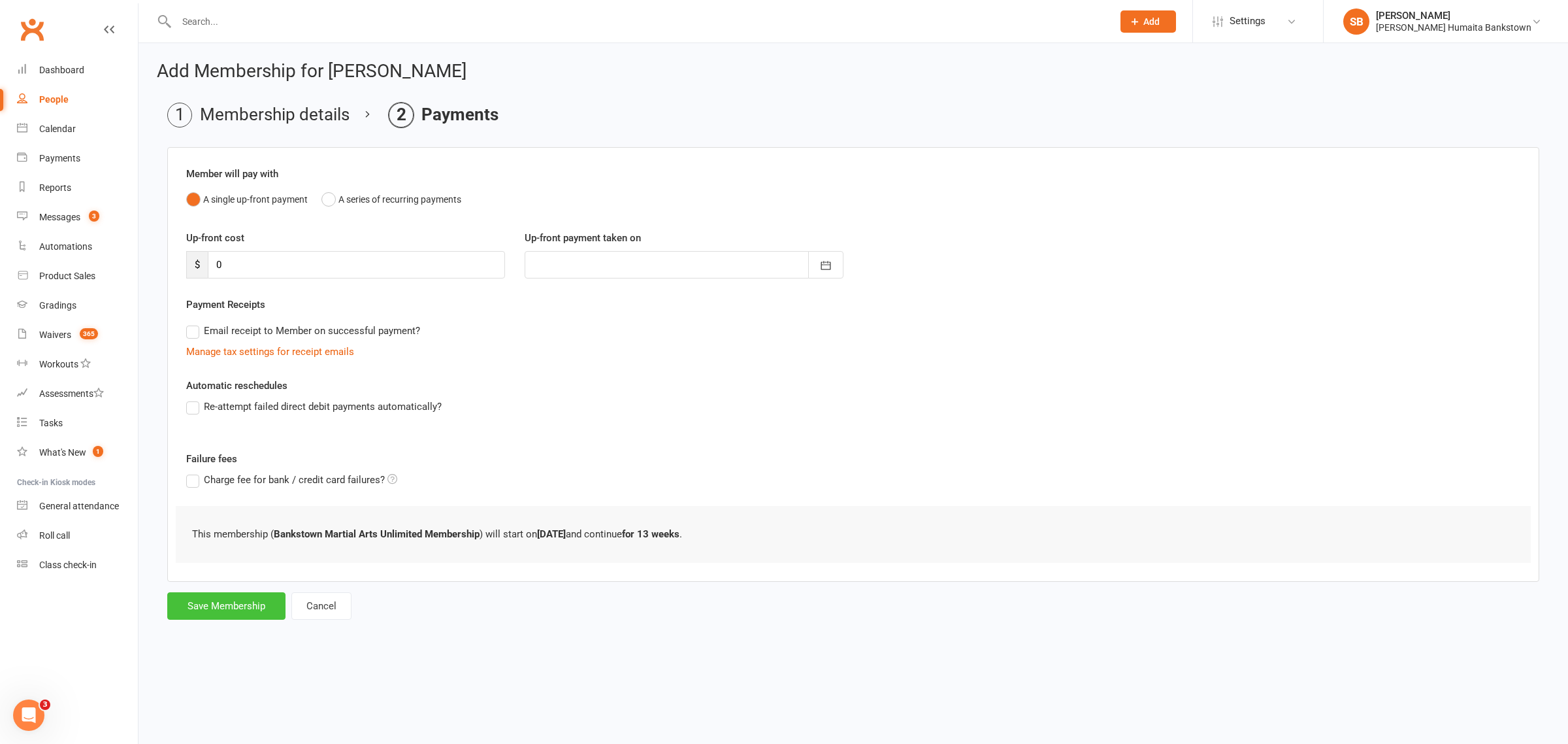
click at [210, 607] on button "Save Membership" at bounding box center [226, 606] width 118 height 27
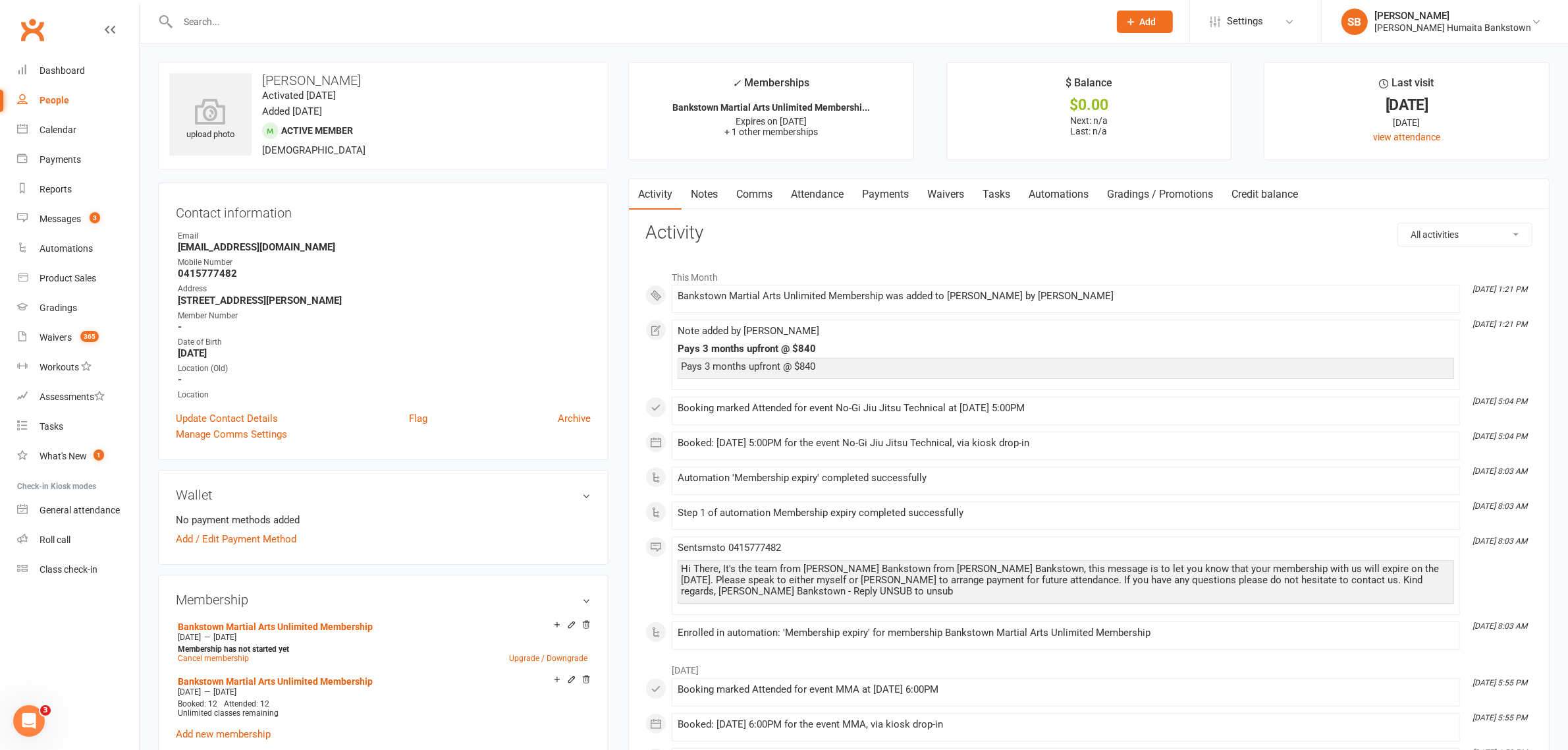
click at [624, 705] on main "✓ Memberships Bankstown Martial Arts Unlimited Membershi... Expires on [DATE] +…" at bounding box center [1088, 717] width 941 height 1311
